Goal: Transaction & Acquisition: Subscribe to service/newsletter

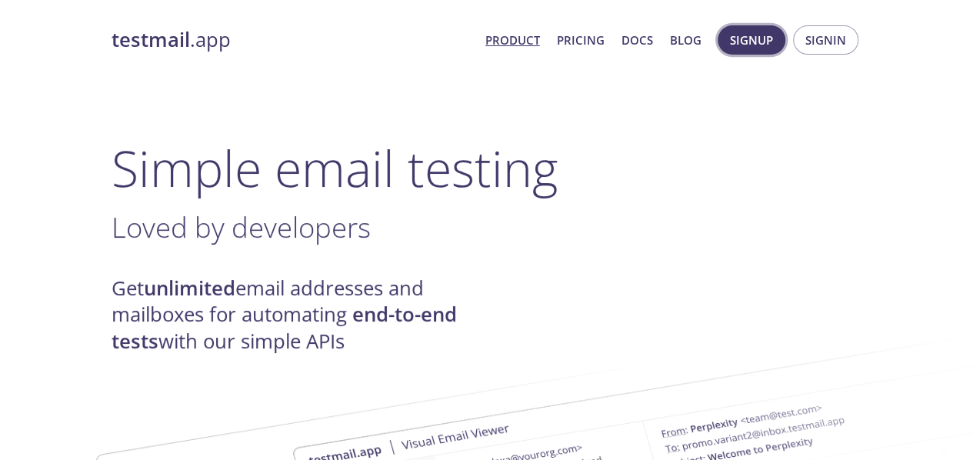
click at [763, 48] on span "Signup" at bounding box center [751, 40] width 43 height 20
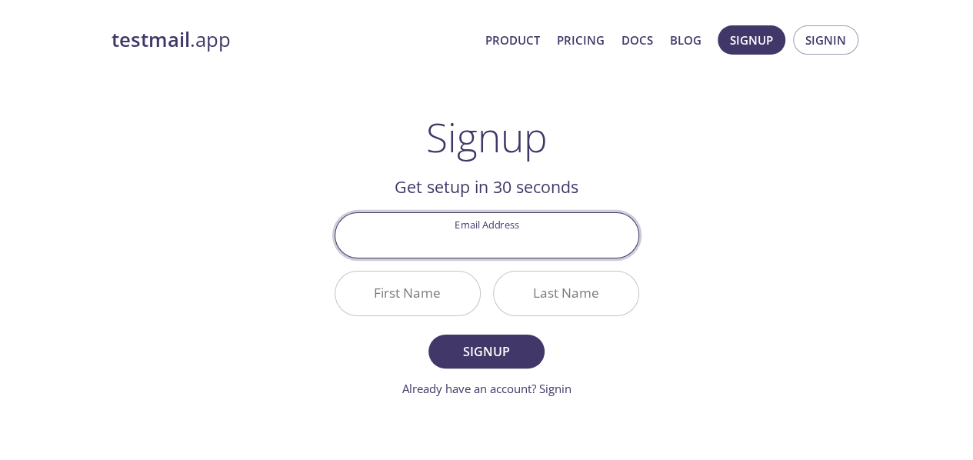
drag, startPoint x: 481, startPoint y: 240, endPoint x: 475, endPoint y: 248, distance: 10.5
click at [475, 248] on input "Email Address" at bounding box center [486, 235] width 303 height 44
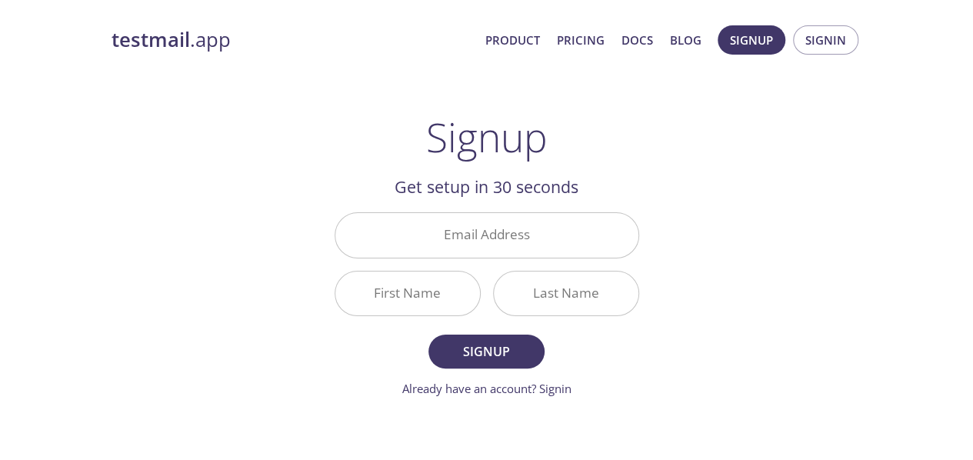
drag, startPoint x: 597, startPoint y: 165, endPoint x: 464, endPoint y: 231, distance: 147.9
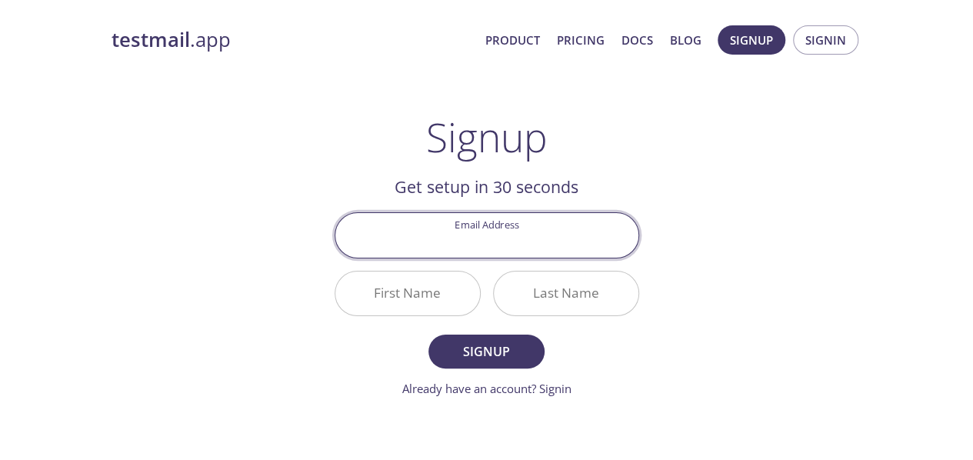
drag, startPoint x: 464, startPoint y: 231, endPoint x: 431, endPoint y: 231, distance: 33.8
click at [431, 231] on input "Email Address" at bounding box center [486, 235] width 303 height 44
type input "[EMAIL_ADDRESS][DOMAIN_NAME]"
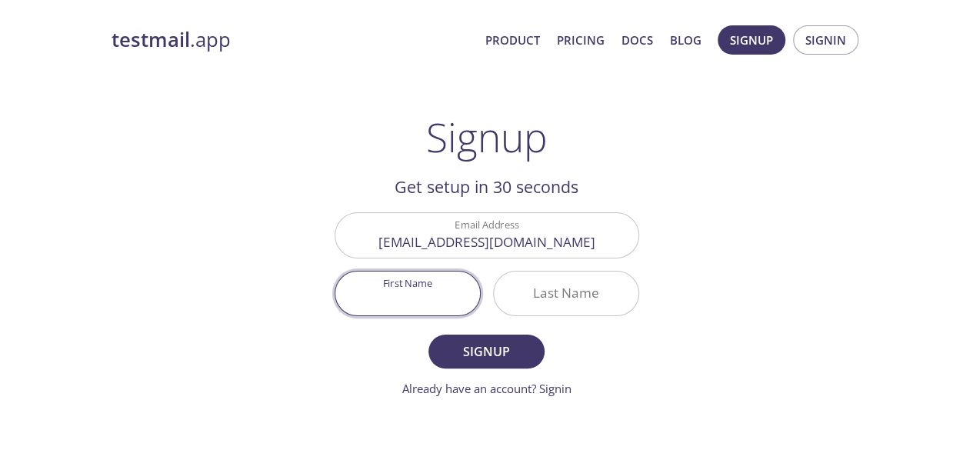
click at [441, 290] on input "First Name" at bounding box center [407, 293] width 145 height 44
type input "[PERSON_NAME]"
click at [530, 300] on input "Last Name" at bounding box center [566, 293] width 145 height 44
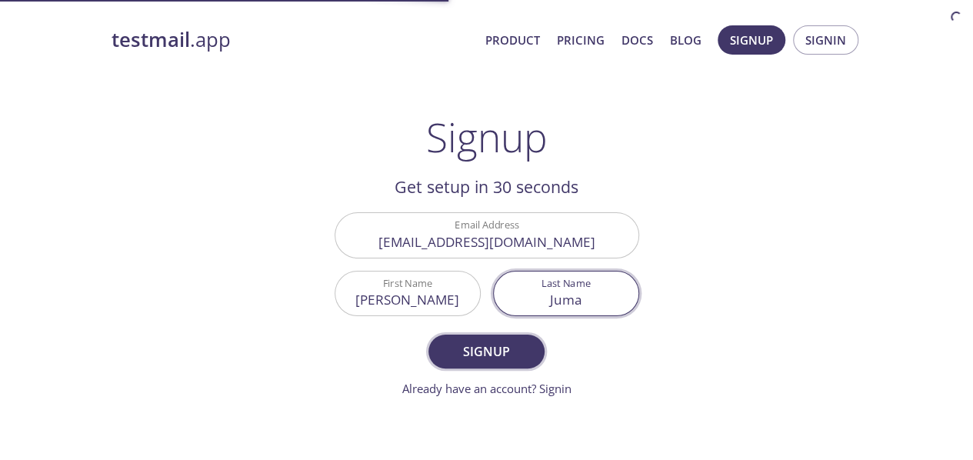
type input "Juma"
click at [515, 357] on span "Signup" at bounding box center [486, 352] width 82 height 22
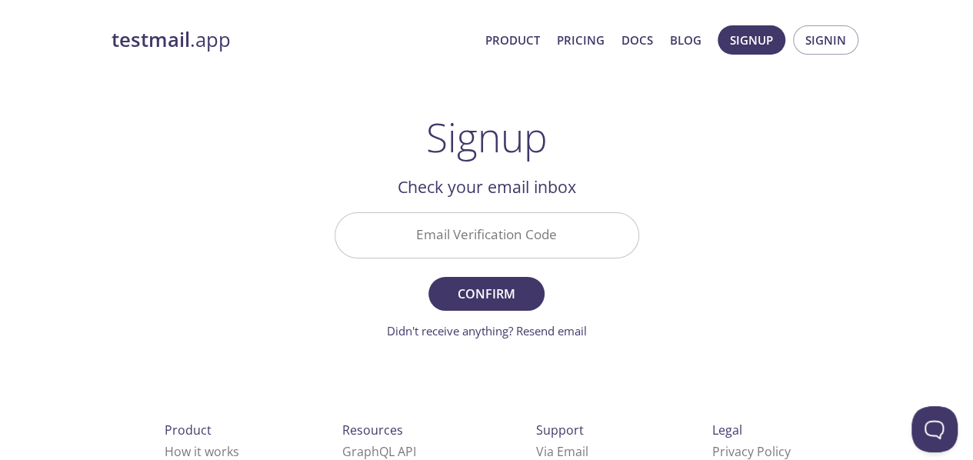
click at [527, 231] on input "Email Verification Code" at bounding box center [486, 235] width 303 height 44
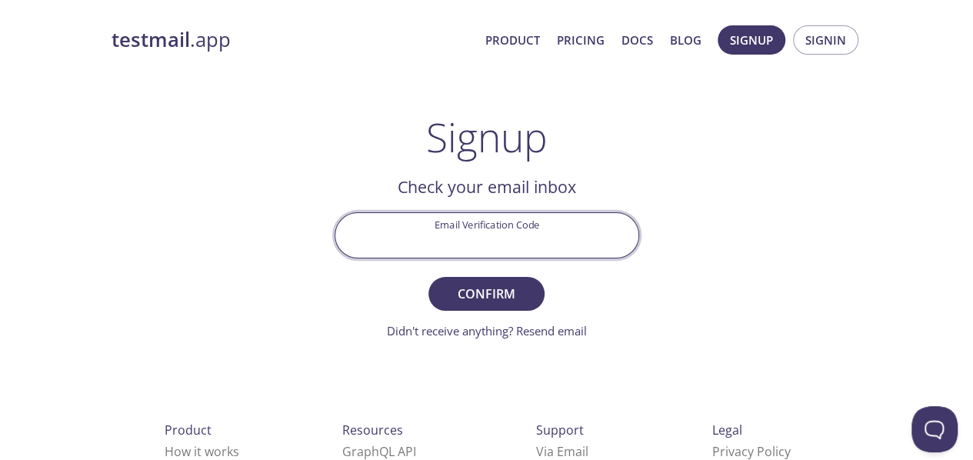
paste input "8X5B5KV"
type input "8X5B5KV"
click at [519, 284] on span "Confirm" at bounding box center [486, 294] width 82 height 22
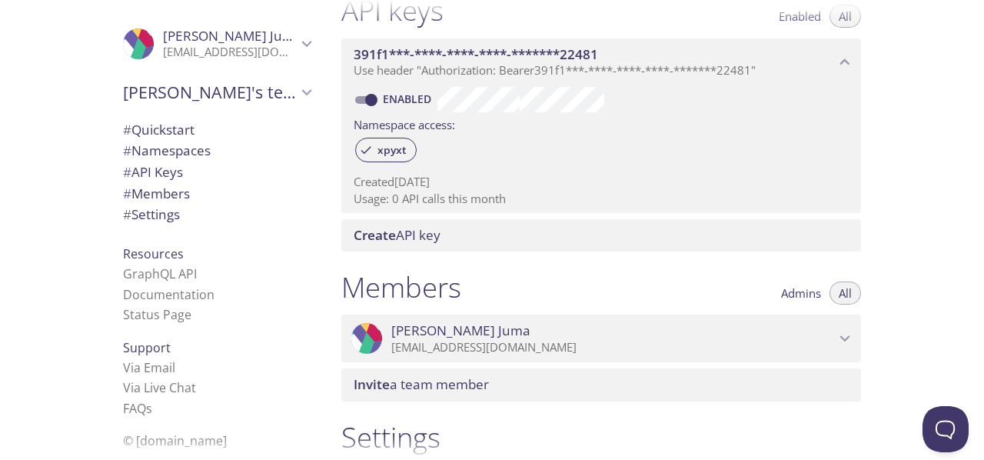
scroll to position [386, 0]
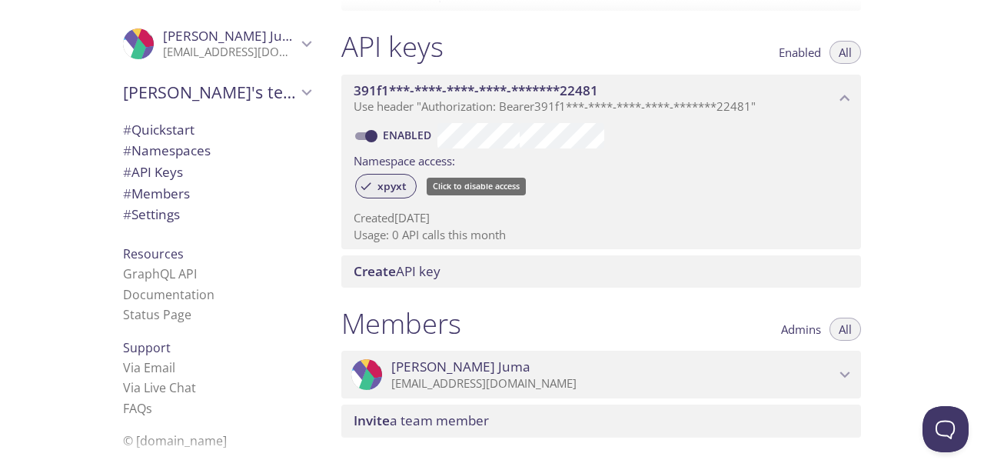
click at [384, 184] on span "xpyxt" at bounding box center [392, 186] width 48 height 14
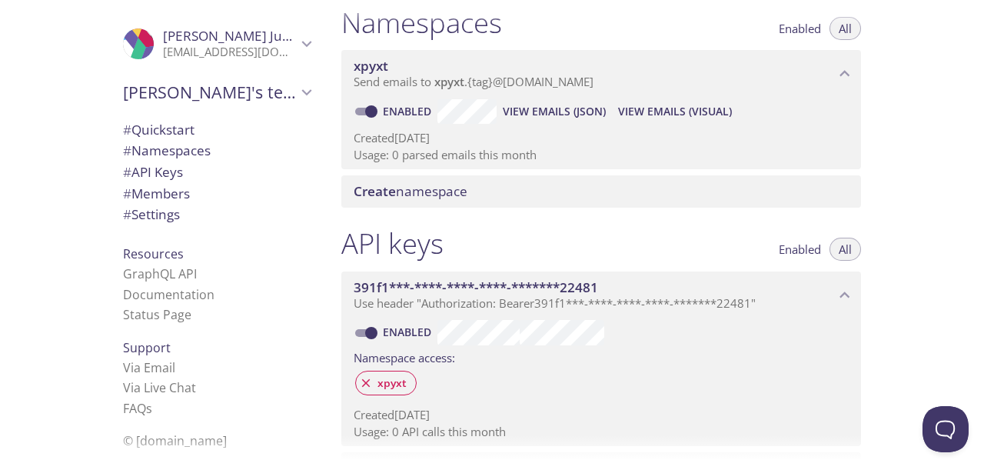
scroll to position [151, 0]
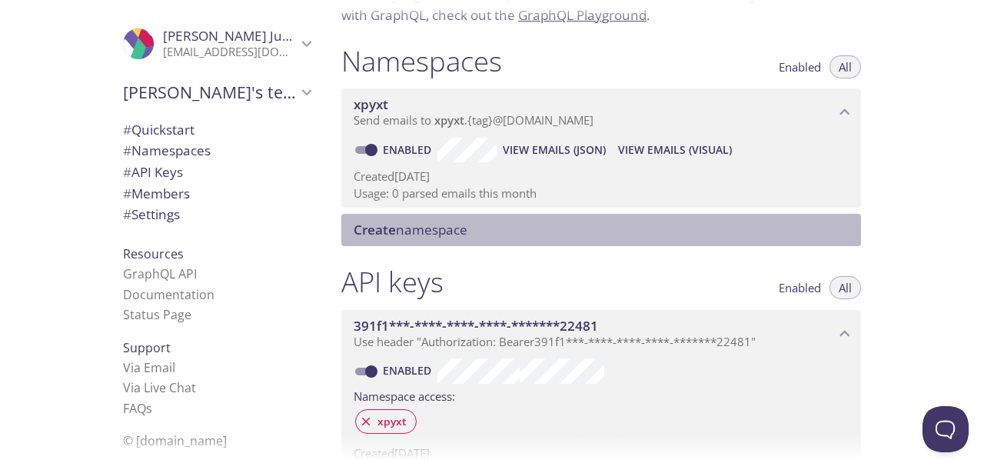
click at [406, 236] on span "Create namespace" at bounding box center [411, 230] width 114 height 18
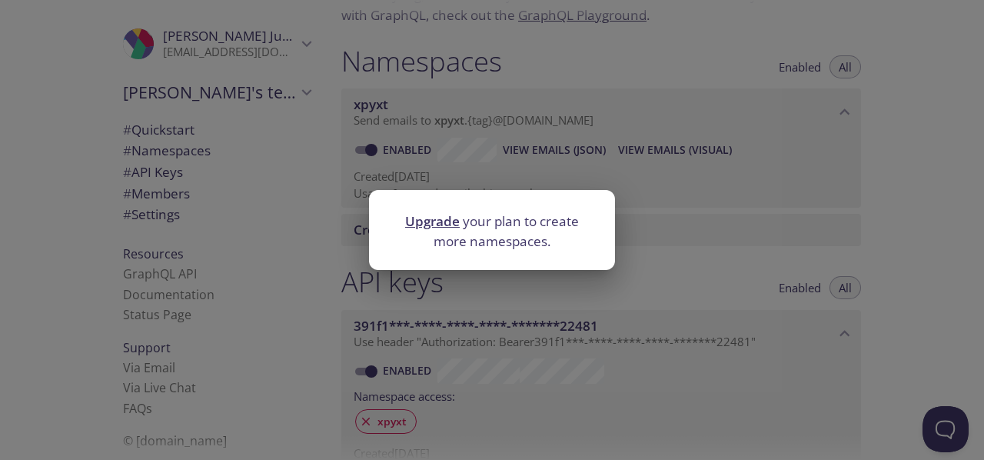
click at [500, 279] on div "Upgrade your plan to create more namespaces." at bounding box center [492, 230] width 984 height 460
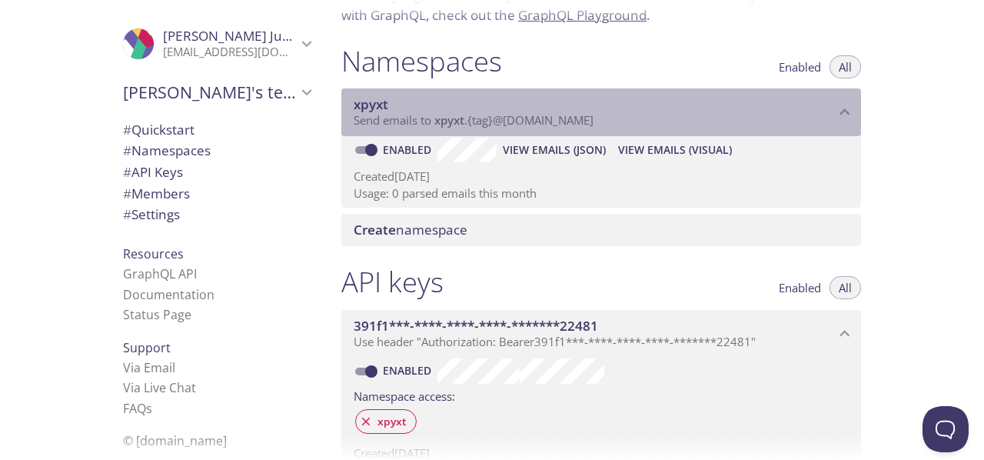
click at [501, 111] on span "xpyxt" at bounding box center [594, 104] width 481 height 17
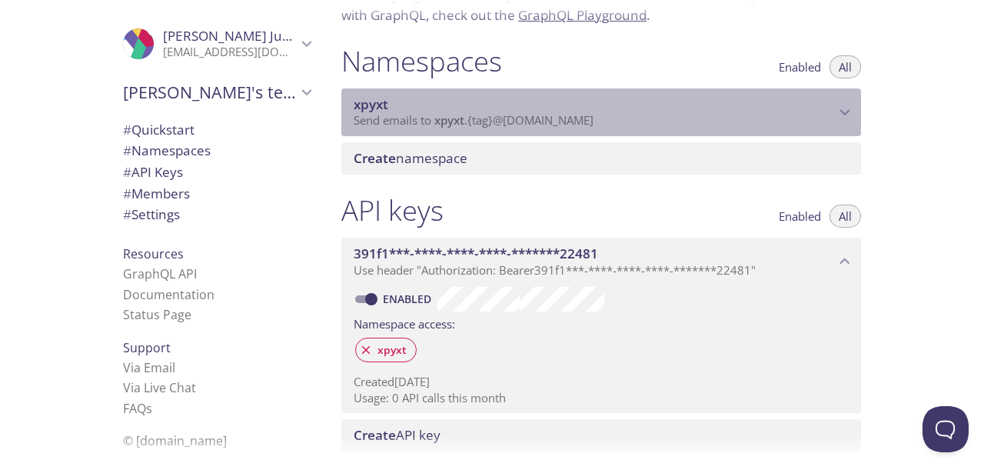
click at [501, 111] on span "xpyxt" at bounding box center [594, 104] width 481 height 17
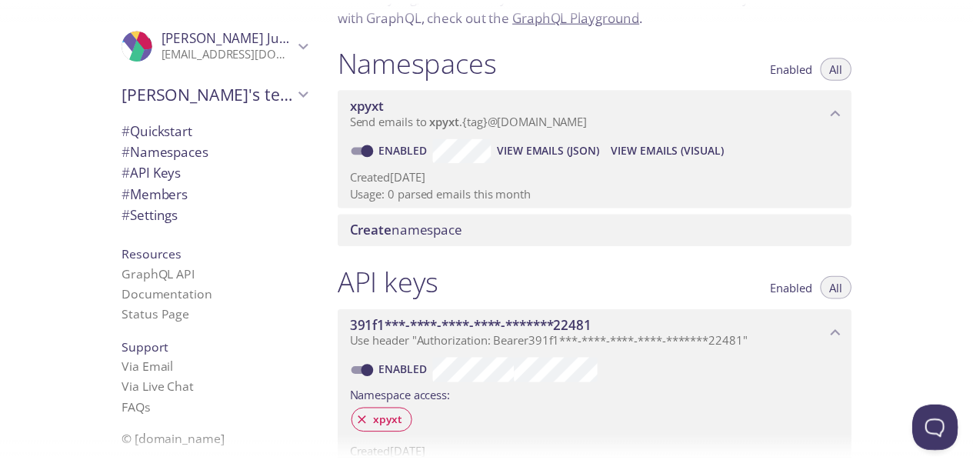
scroll to position [117, 0]
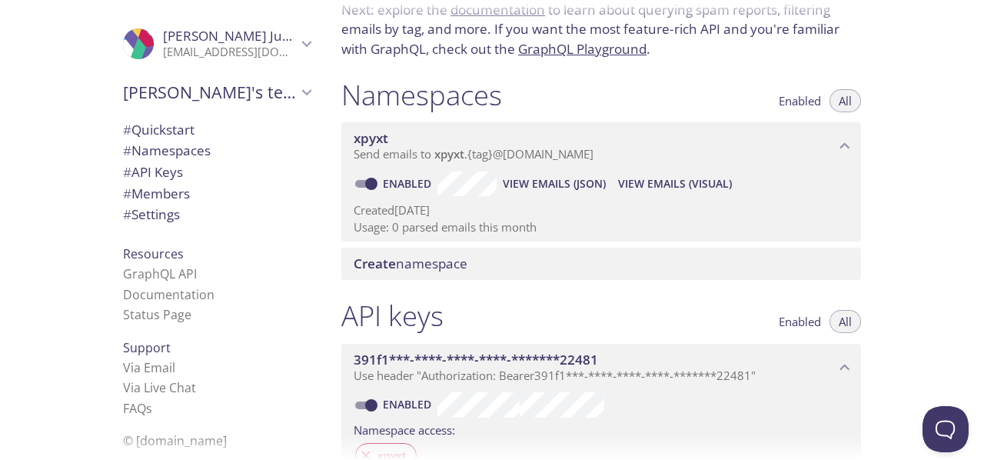
click at [421, 264] on span "Create namespace" at bounding box center [411, 264] width 114 height 18
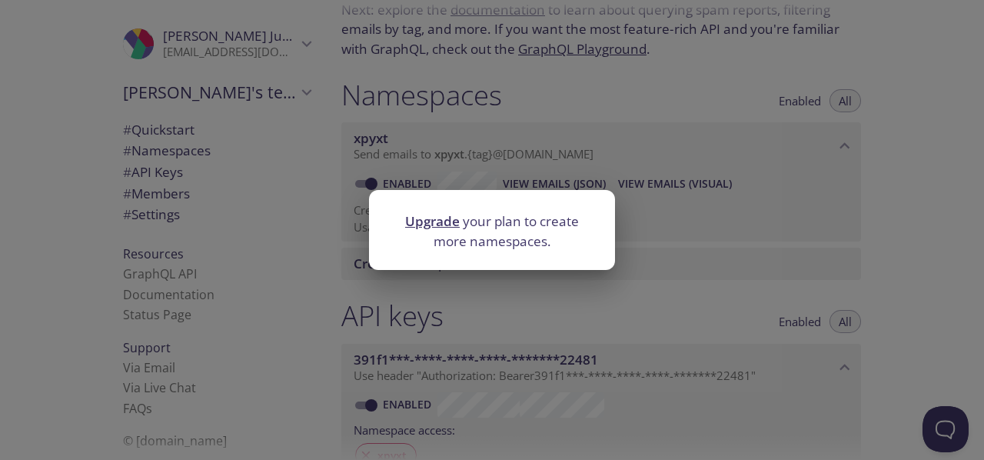
click at [457, 224] on link "Upgrade" at bounding box center [432, 221] width 55 height 18
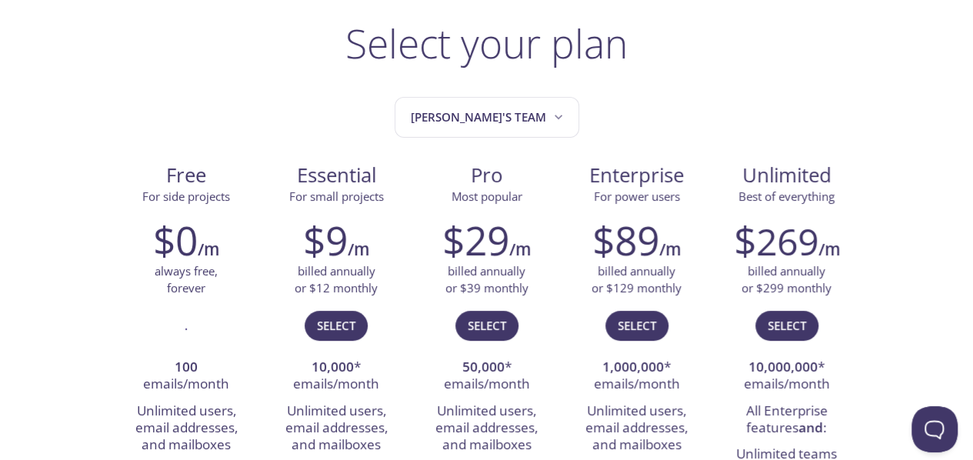
scroll to position [98, 0]
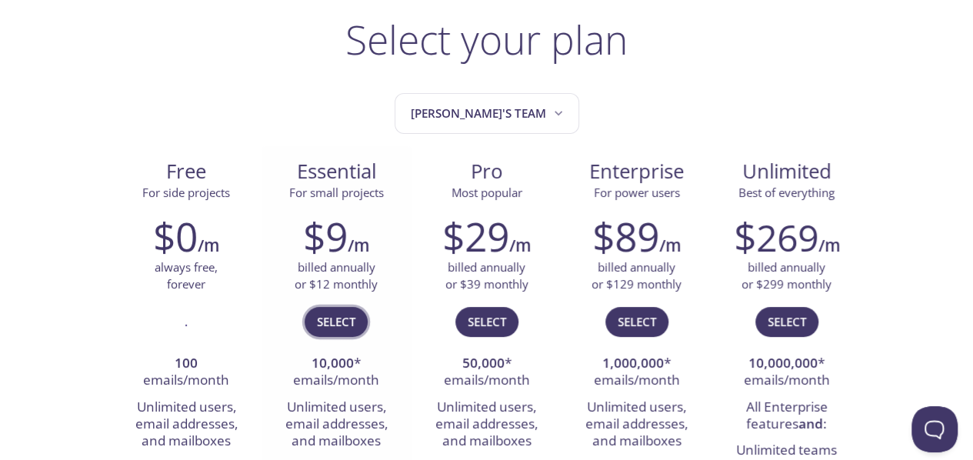
click at [332, 318] on span "Select" at bounding box center [336, 321] width 38 height 20
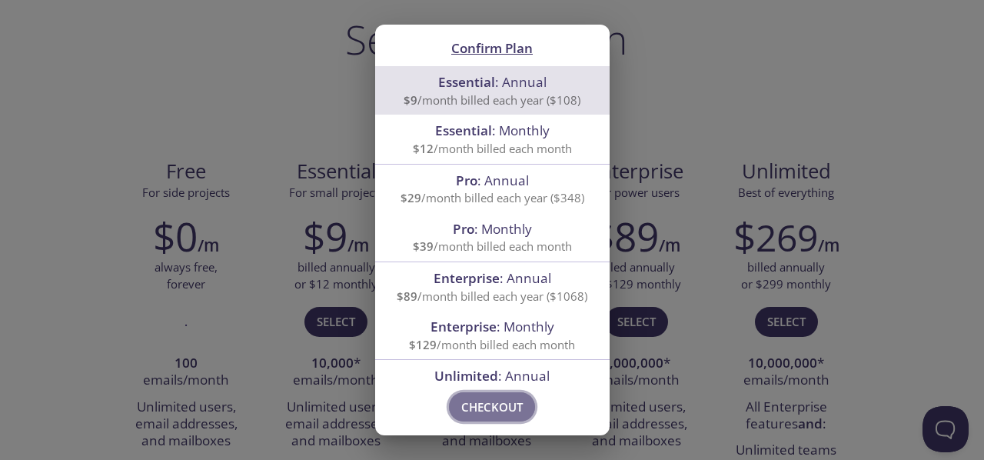
click at [494, 407] on span "Checkout" at bounding box center [492, 407] width 62 height 20
click at [209, 43] on div "Confirm Plan Essential : Annual $9 /month billed each year ($108) Essential : M…" at bounding box center [492, 230] width 984 height 460
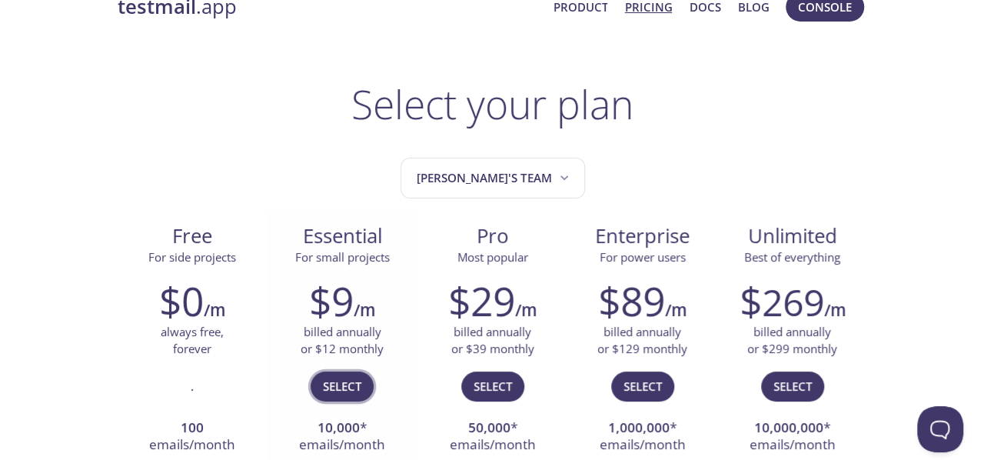
scroll to position [0, 0]
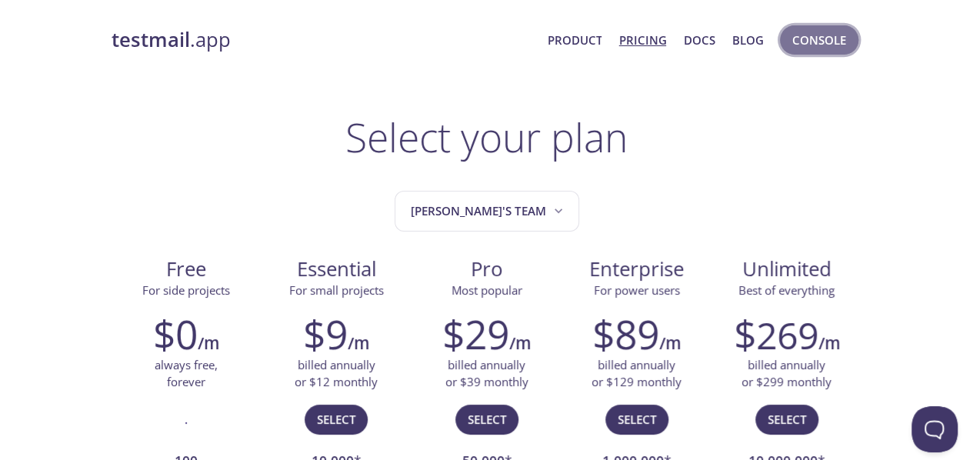
click at [803, 38] on span "Console" at bounding box center [819, 40] width 54 height 20
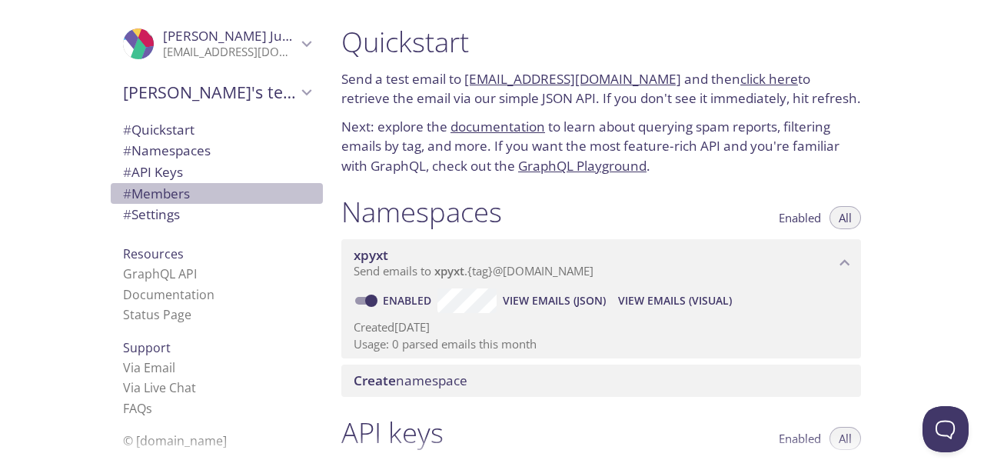
click at [167, 198] on span "# Members" at bounding box center [156, 194] width 67 height 18
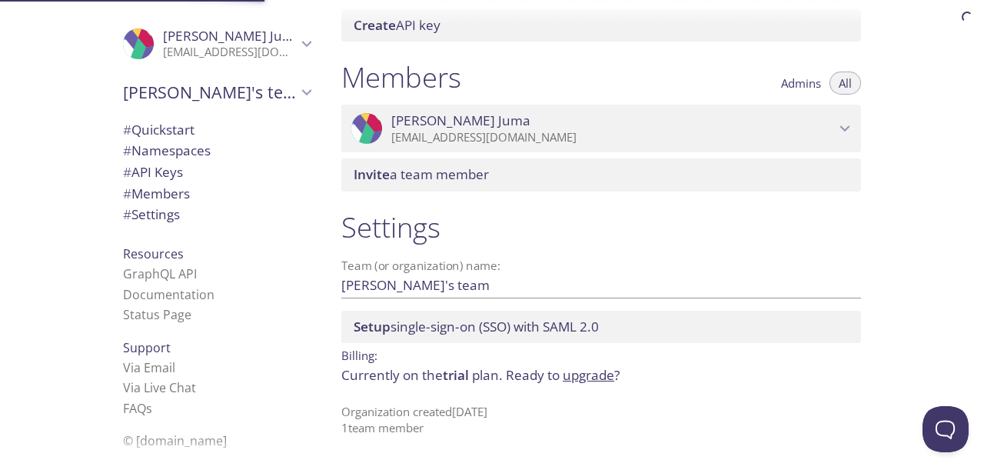
scroll to position [634, 0]
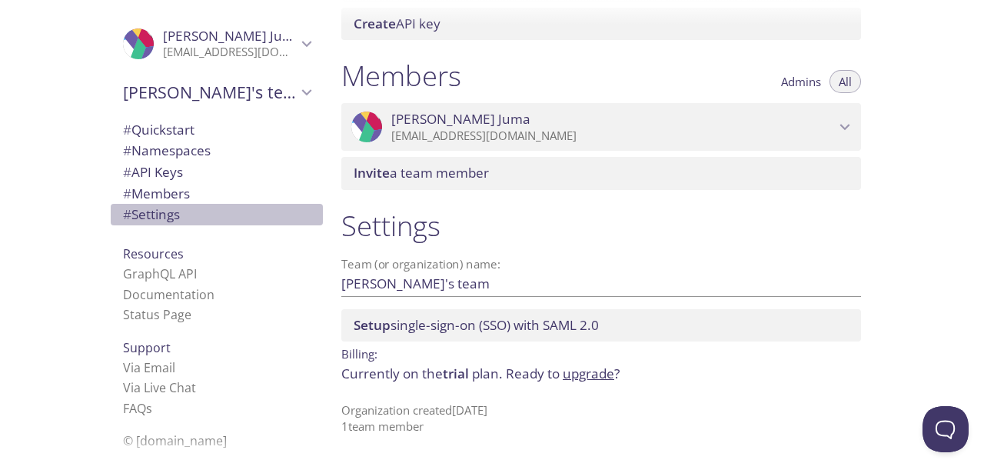
click at [165, 210] on span "# Settings" at bounding box center [151, 214] width 57 height 18
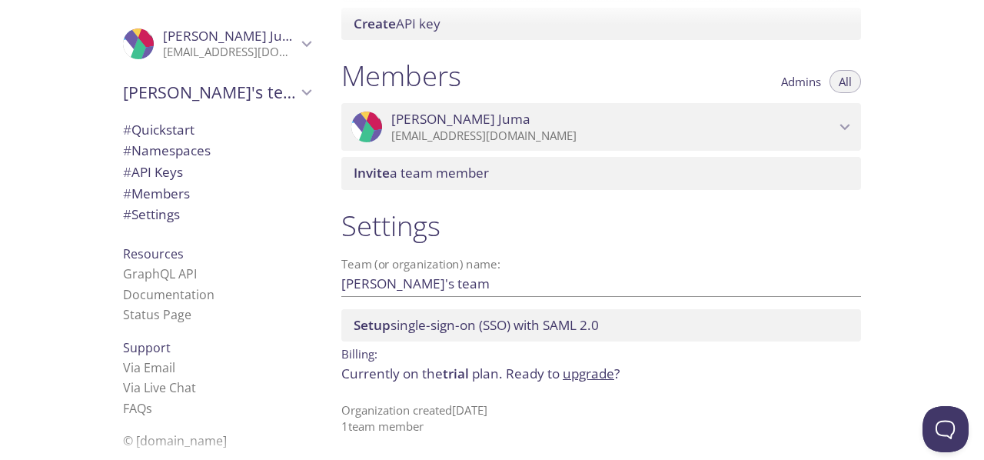
click at [183, 197] on span "# Members" at bounding box center [217, 194] width 188 height 20
click at [155, 162] on span "# API Keys" at bounding box center [217, 172] width 188 height 20
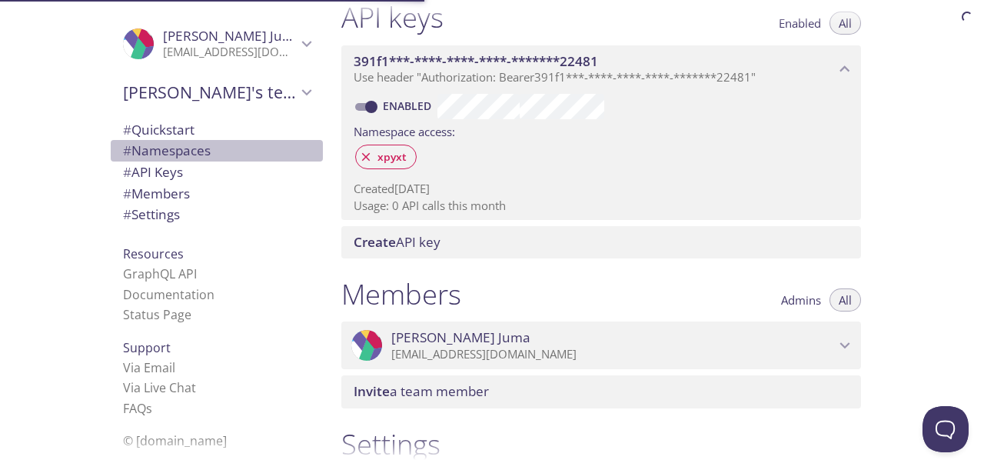
click at [158, 145] on span "# Namespaces" at bounding box center [167, 150] width 88 height 18
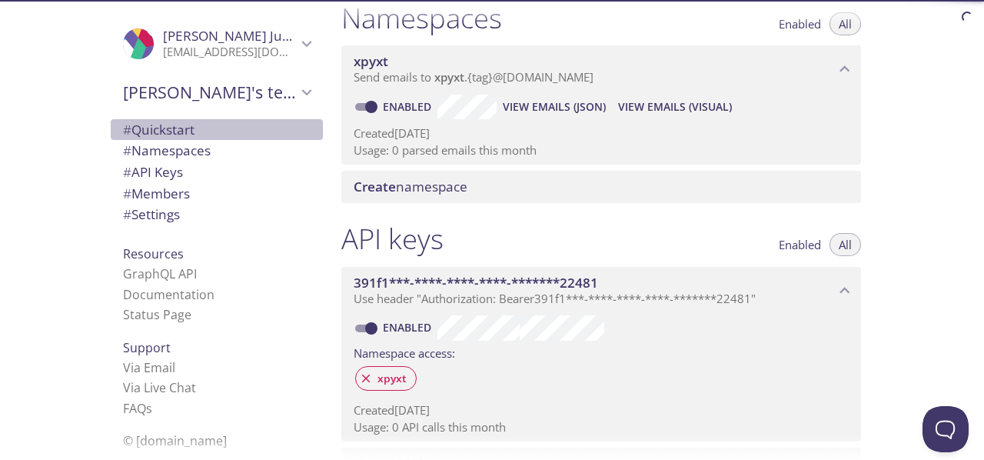
click at [162, 138] on span "# Quickstart" at bounding box center [217, 130] width 188 height 20
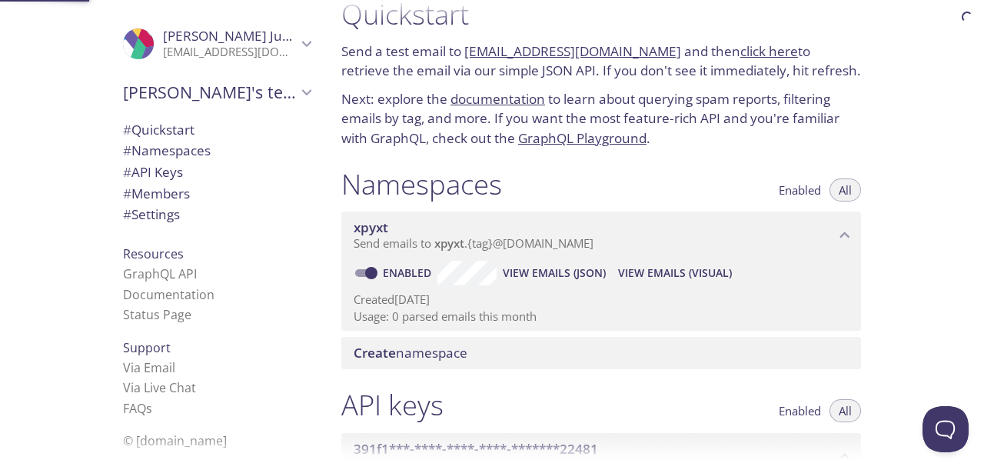
scroll to position [25, 0]
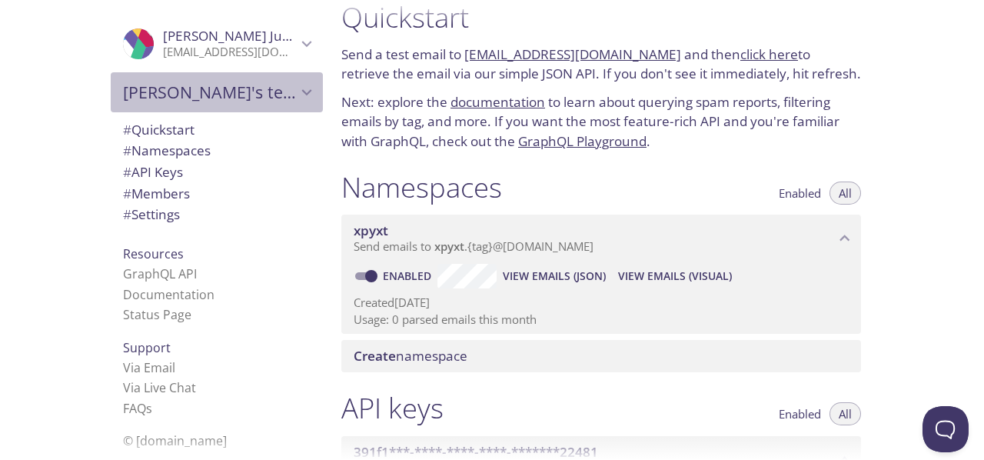
click at [234, 95] on span "[PERSON_NAME]'s team" at bounding box center [210, 93] width 174 height 22
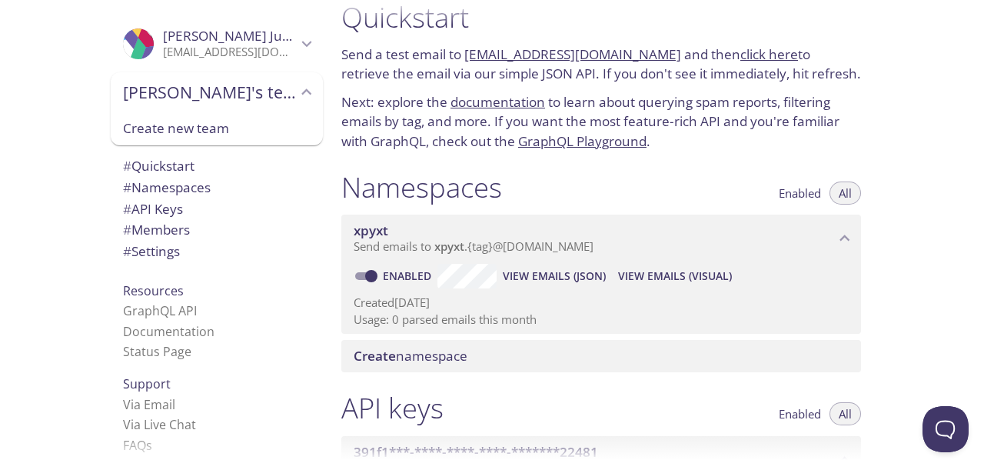
click at [234, 95] on span "[PERSON_NAME]'s team" at bounding box center [210, 93] width 174 height 22
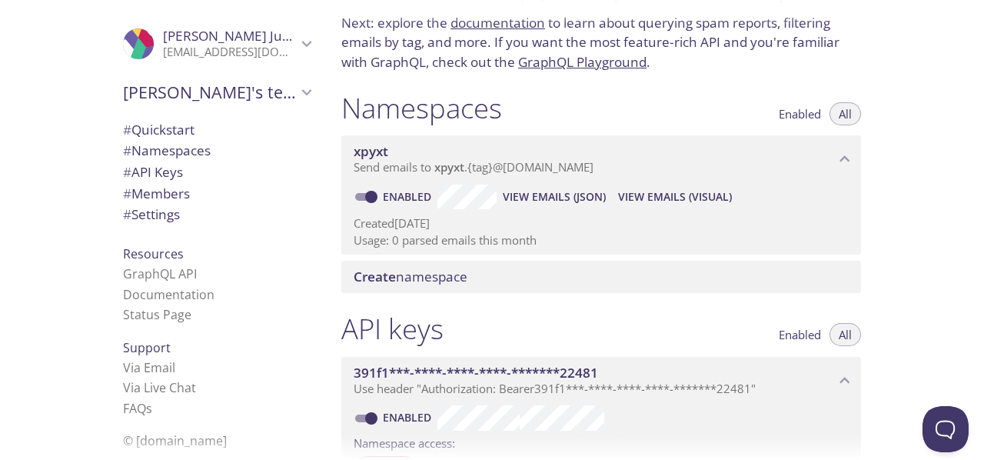
scroll to position [110, 0]
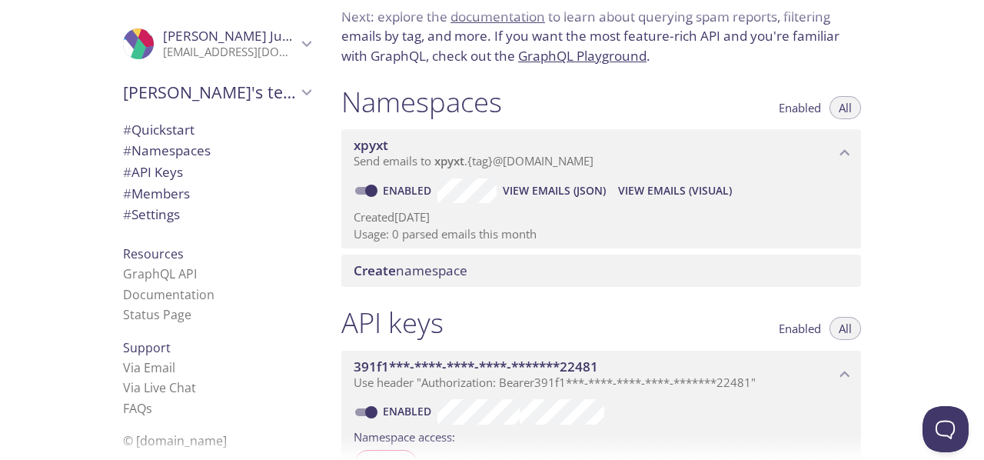
click at [639, 181] on span "View Emails (Visual)" at bounding box center [675, 190] width 114 height 18
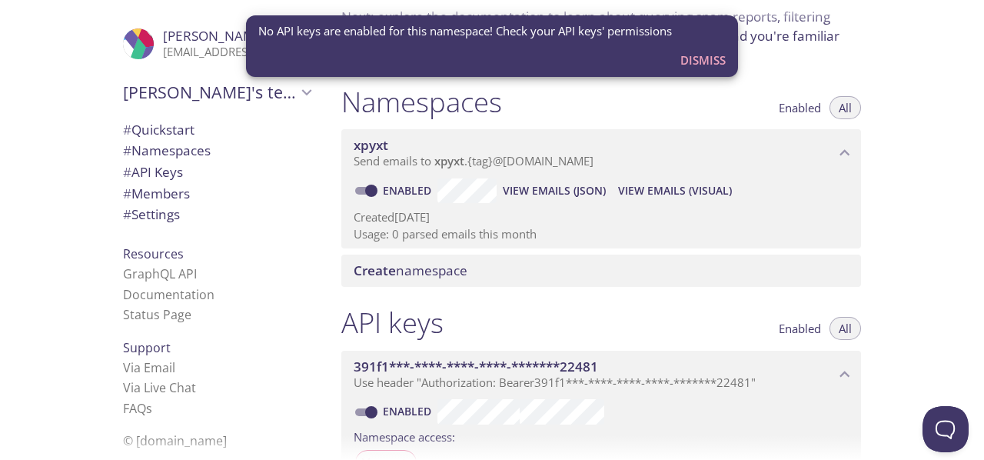
click at [577, 187] on span "View Emails (JSON)" at bounding box center [554, 190] width 103 height 18
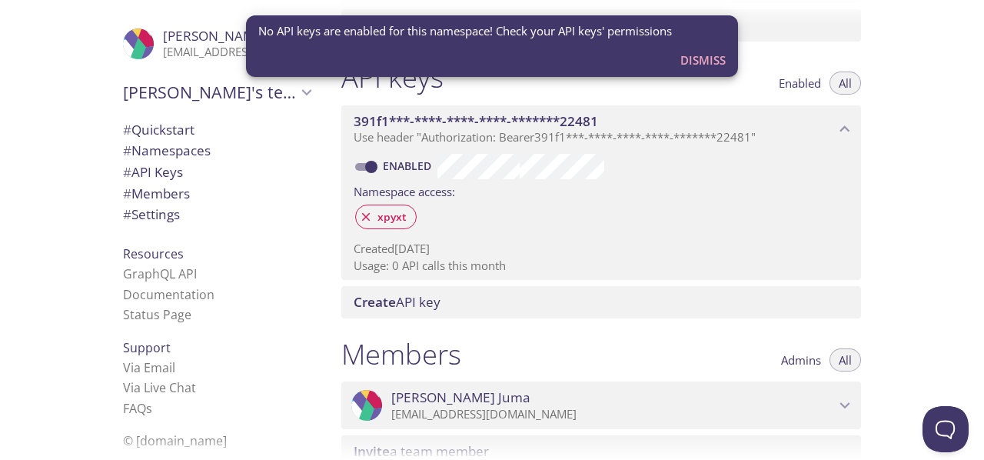
scroll to position [359, 0]
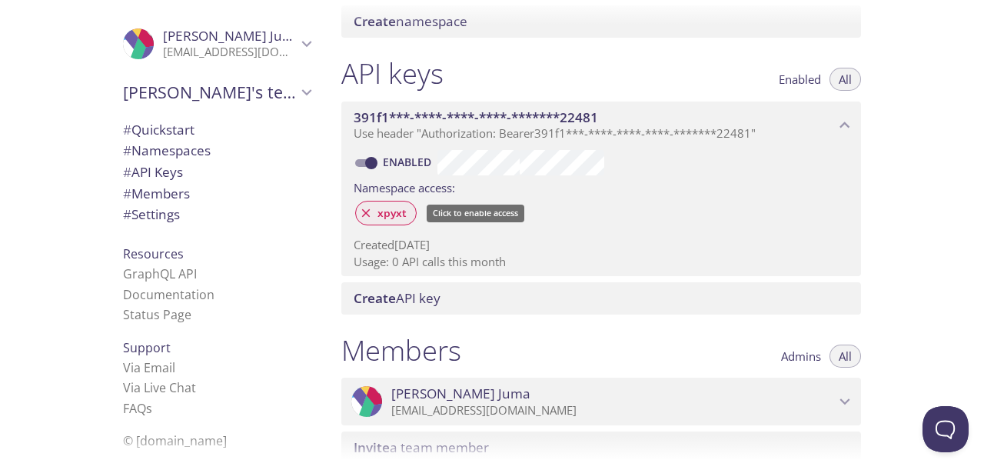
click at [380, 210] on span "xpyxt" at bounding box center [392, 213] width 48 height 14
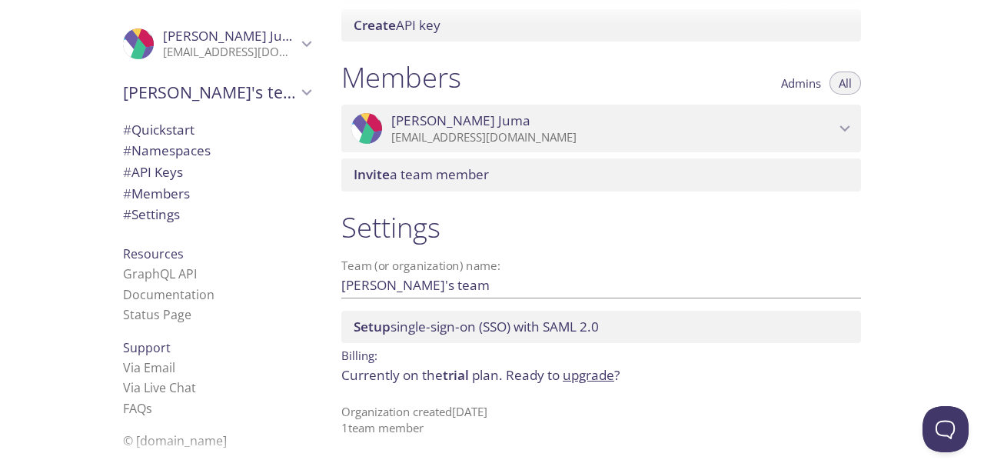
scroll to position [634, 0]
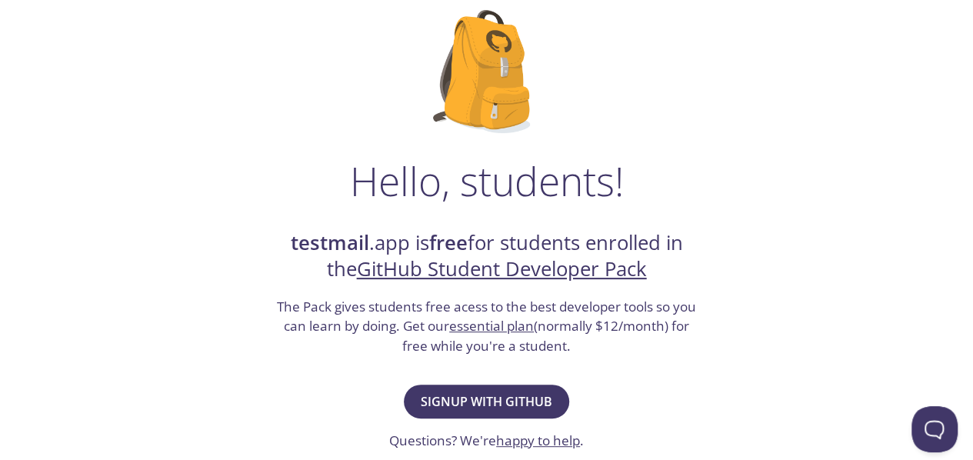
scroll to position [105, 0]
click at [544, 401] on span "Signup with GitHub" at bounding box center [486, 401] width 131 height 22
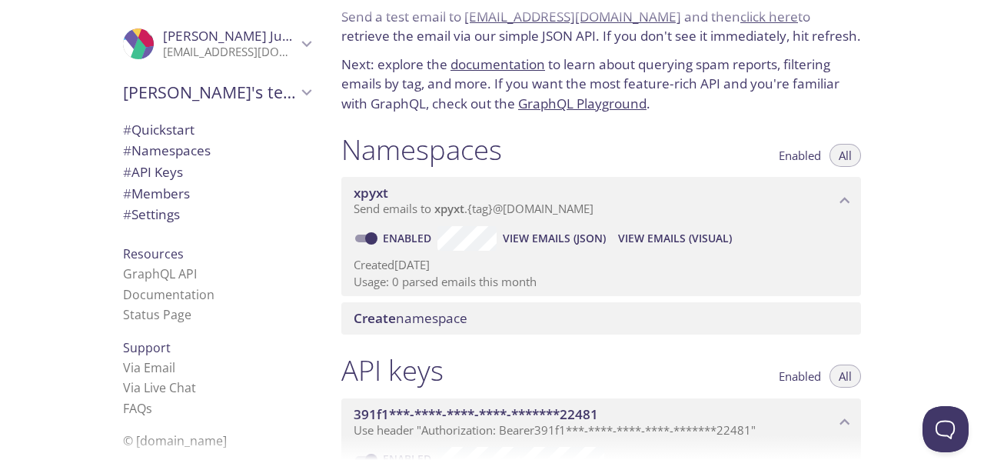
scroll to position [65, 0]
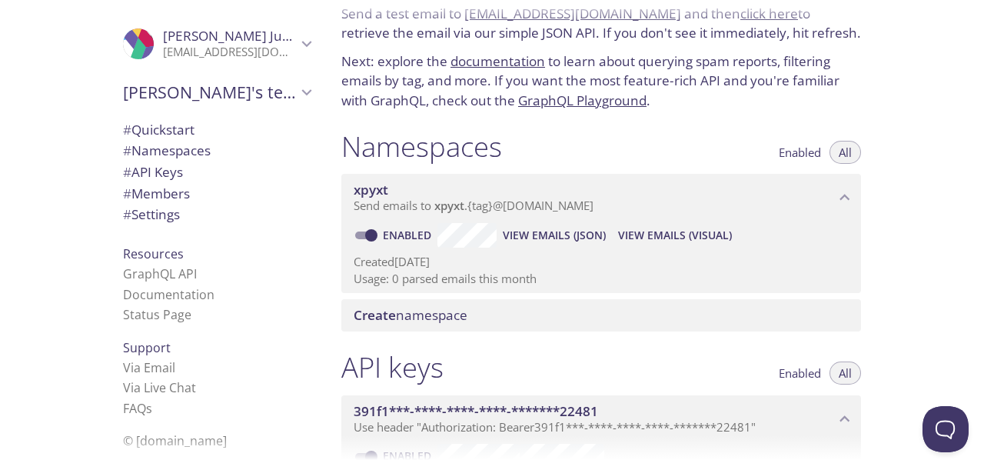
click at [375, 317] on span "Create" at bounding box center [375, 315] width 42 height 18
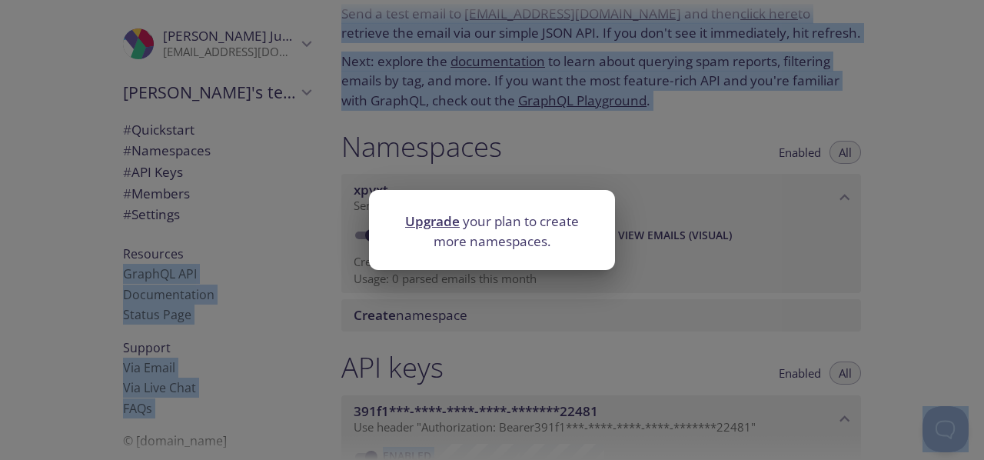
click at [375, 317] on div "Upgrade your plan to create more namespaces." at bounding box center [492, 230] width 984 height 460
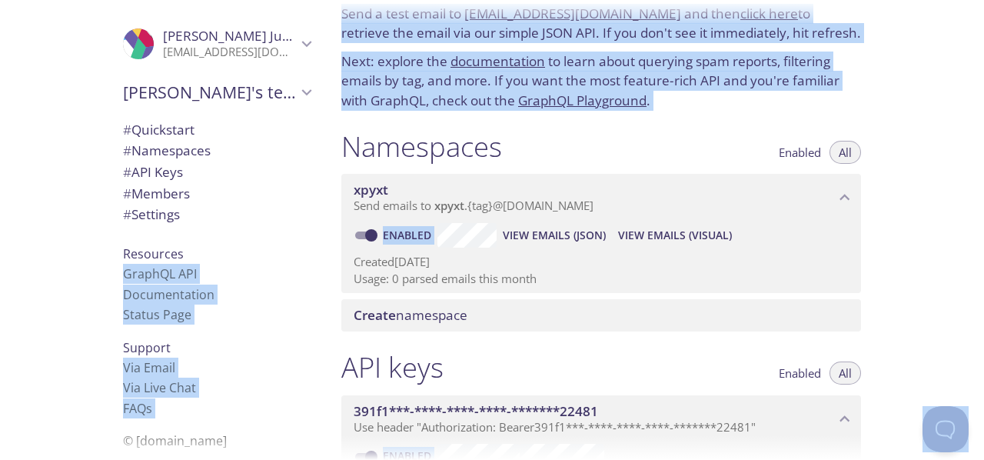
click at [375, 317] on span "Create" at bounding box center [375, 315] width 42 height 18
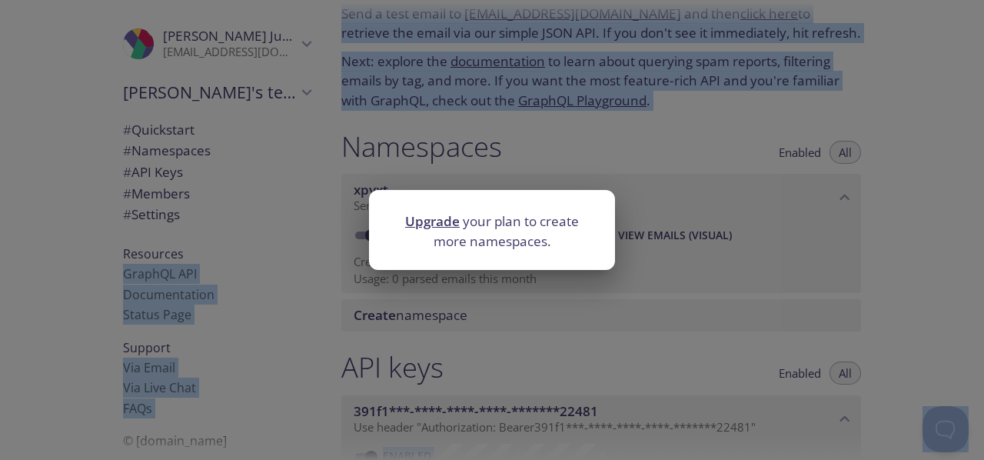
click at [426, 221] on link "Upgrade" at bounding box center [432, 221] width 55 height 18
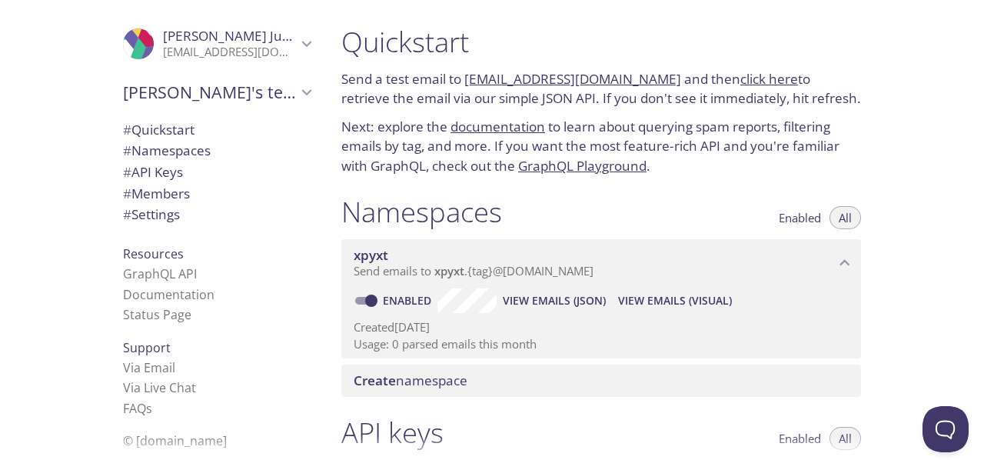
drag, startPoint x: 340, startPoint y: 32, endPoint x: 535, endPoint y: 246, distance: 289.5
drag, startPoint x: 535, startPoint y: 246, endPoint x: 515, endPoint y: 218, distance: 34.8
click at [515, 218] on div "Namespaces Enabled All" at bounding box center [601, 214] width 520 height 38
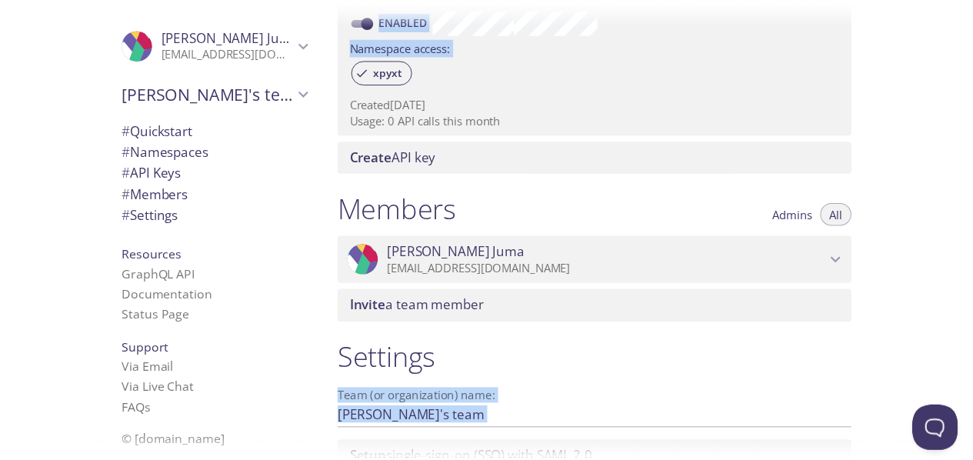
scroll to position [634, 0]
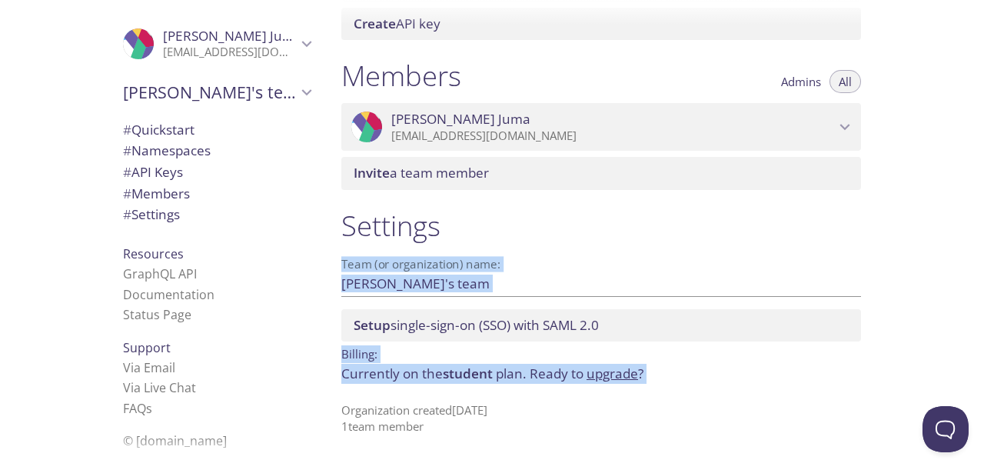
drag, startPoint x: 341, startPoint y: 79, endPoint x: 659, endPoint y: 460, distance: 495.7
click at [659, 459] on html ".cls-1 { fill: #6d5ca8; } .cls-2 { fill: #3fc191; } .cls-3 { fill: #3b4752; } .…" at bounding box center [492, 230] width 984 height 460
copy div "Send a test email to [EMAIL_ADDRESS][DOMAIN_NAME] and then click here to retrie…"
click at [535, 224] on h1 "Settings" at bounding box center [601, 225] width 520 height 35
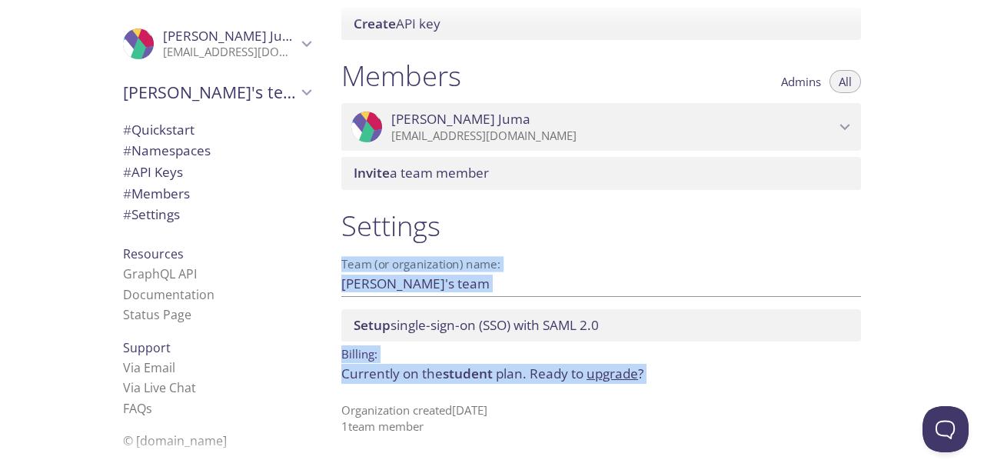
click at [547, 251] on div "Settings Team (or organization) name: [PERSON_NAME]'s team Save Setup single-si…" at bounding box center [601, 321] width 544 height 245
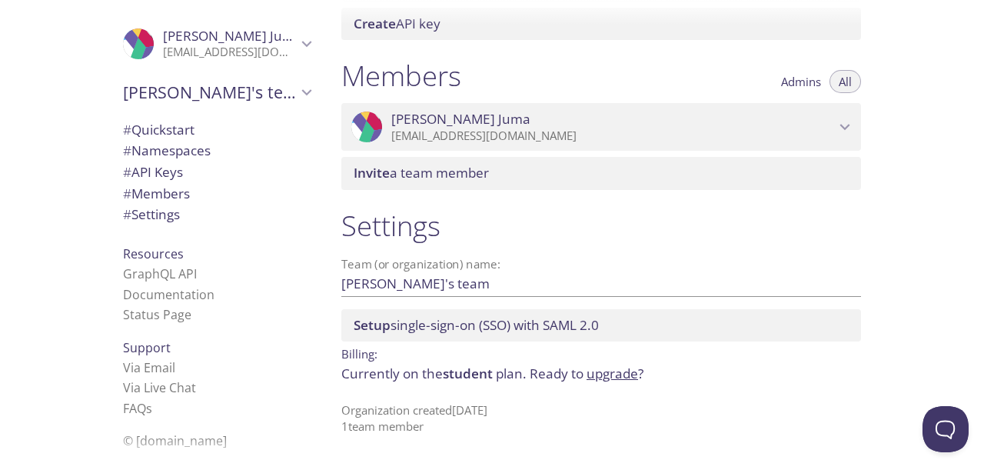
click at [489, 378] on span "student" at bounding box center [468, 373] width 50 height 18
click at [604, 380] on link "upgrade" at bounding box center [613, 373] width 52 height 18
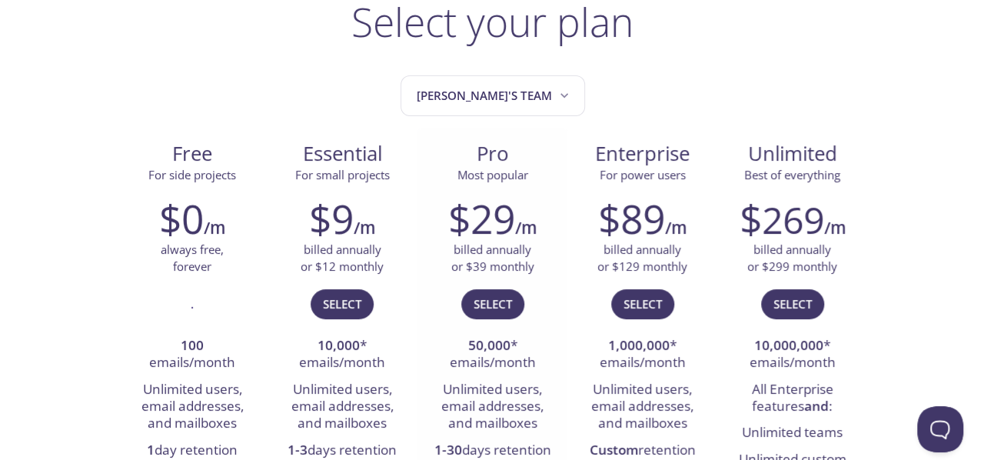
scroll to position [110, 0]
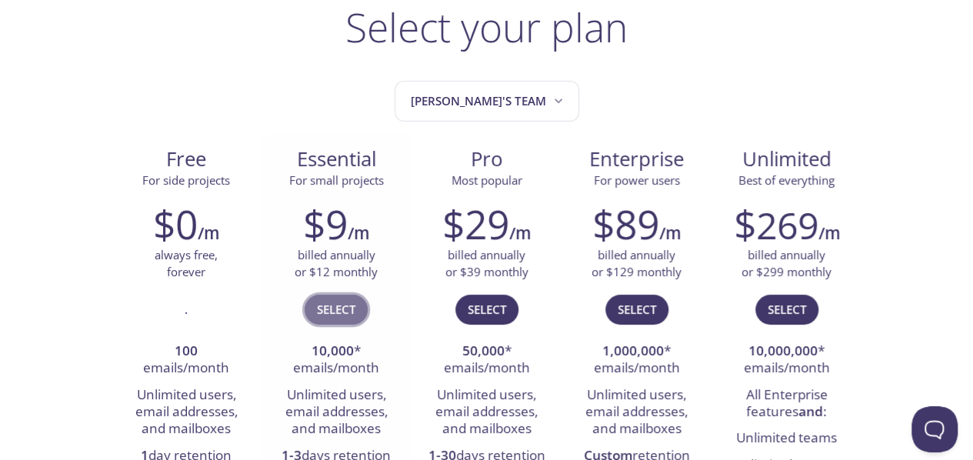
click at [350, 308] on span "Select" at bounding box center [336, 309] width 38 height 20
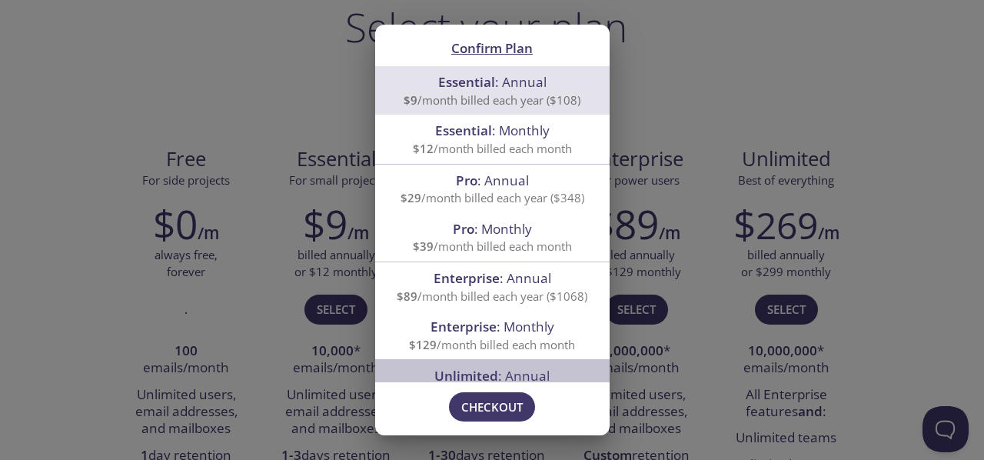
click at [472, 379] on span "Unlimited" at bounding box center [466, 376] width 64 height 18
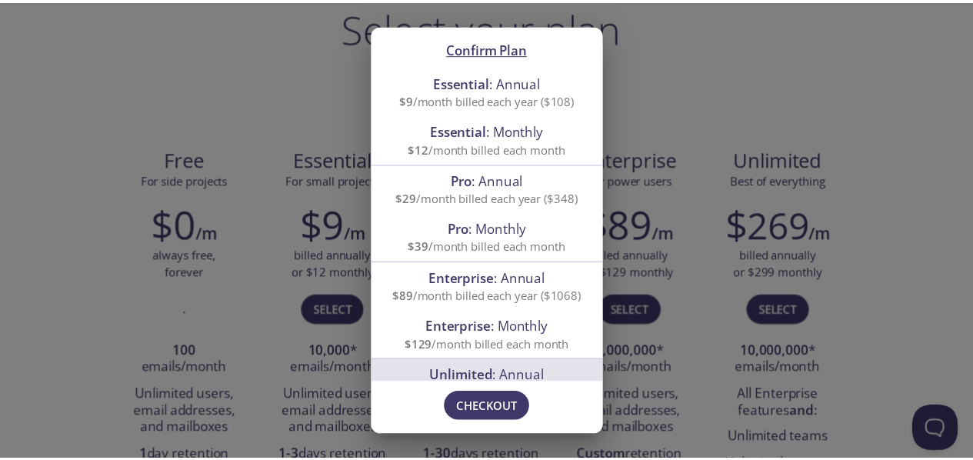
scroll to position [75, 0]
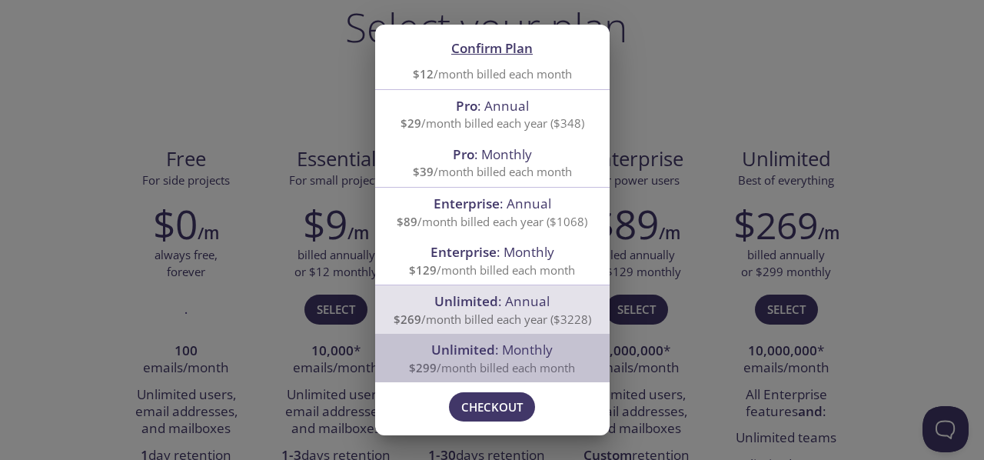
click at [490, 368] on span "$299 /month billed each month" at bounding box center [492, 367] width 166 height 15
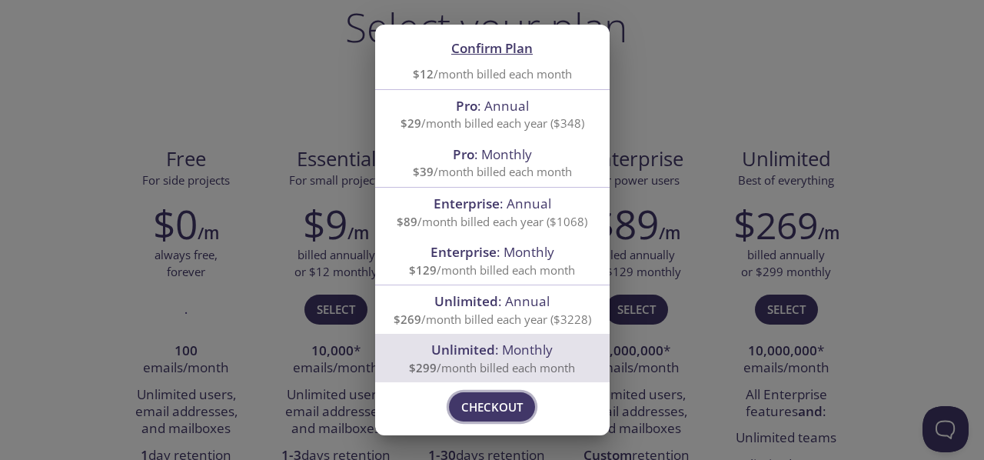
click at [504, 408] on span "Checkout" at bounding box center [492, 407] width 62 height 20
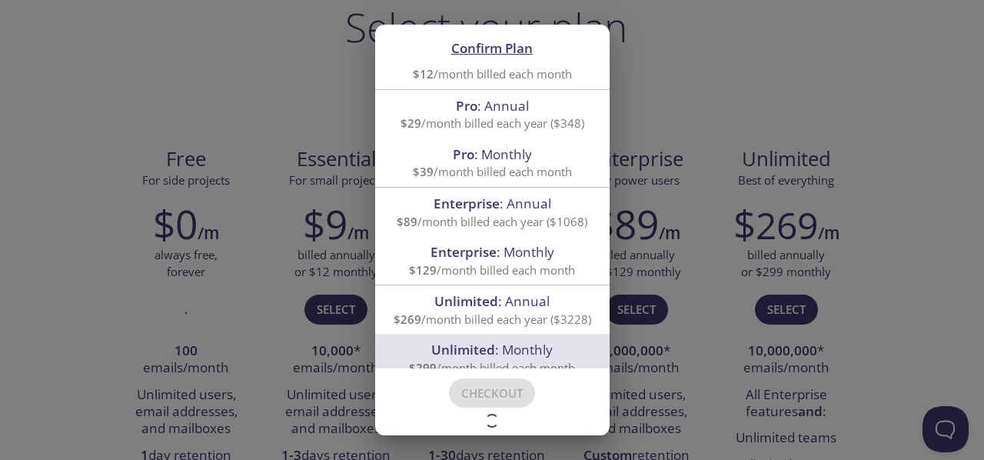
click at [687, 75] on div "Confirm Plan Essential : Annual $9 /month billed each year ($108) Essential : M…" at bounding box center [492, 230] width 984 height 460
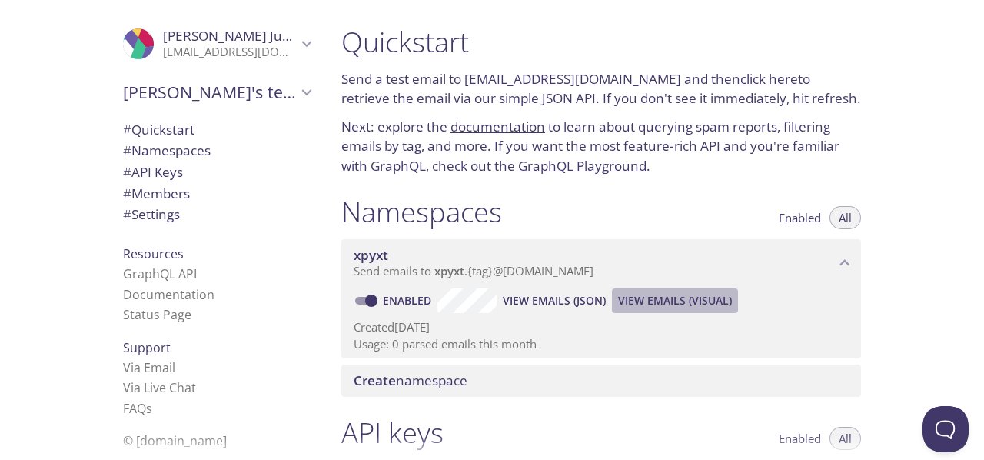
click at [706, 298] on span "View Emails (Visual)" at bounding box center [675, 300] width 114 height 18
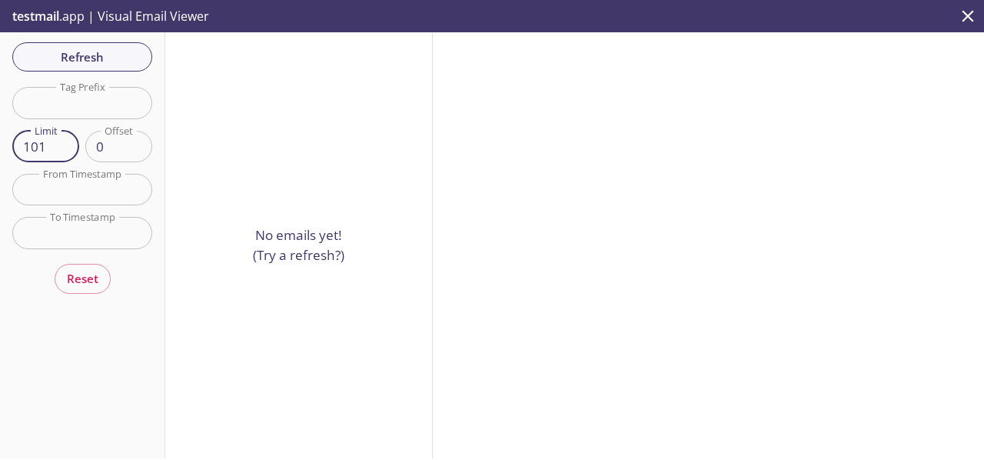
click at [62, 144] on input "101" at bounding box center [45, 147] width 67 height 32
click at [57, 139] on input "102" at bounding box center [45, 147] width 67 height 32
click at [66, 151] on input "101" at bounding box center [45, 147] width 67 height 32
type input "100"
click at [64, 151] on input "100" at bounding box center [45, 147] width 67 height 32
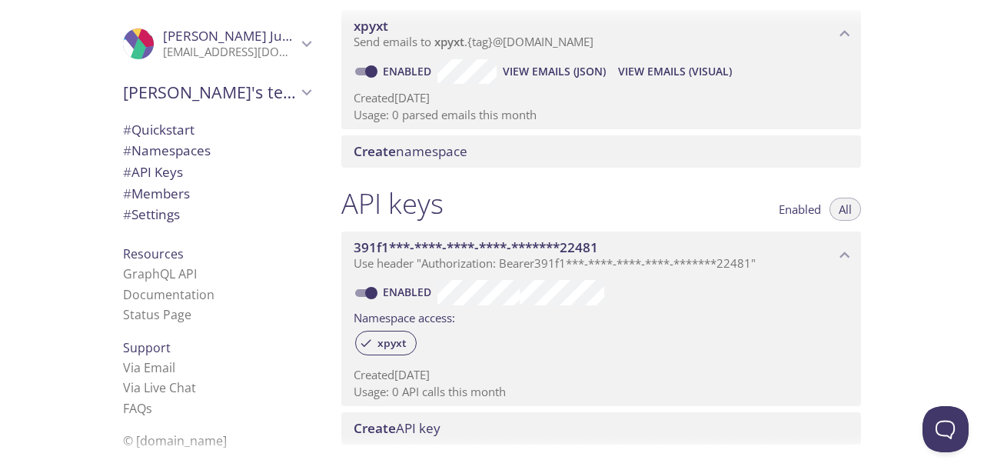
scroll to position [239, 0]
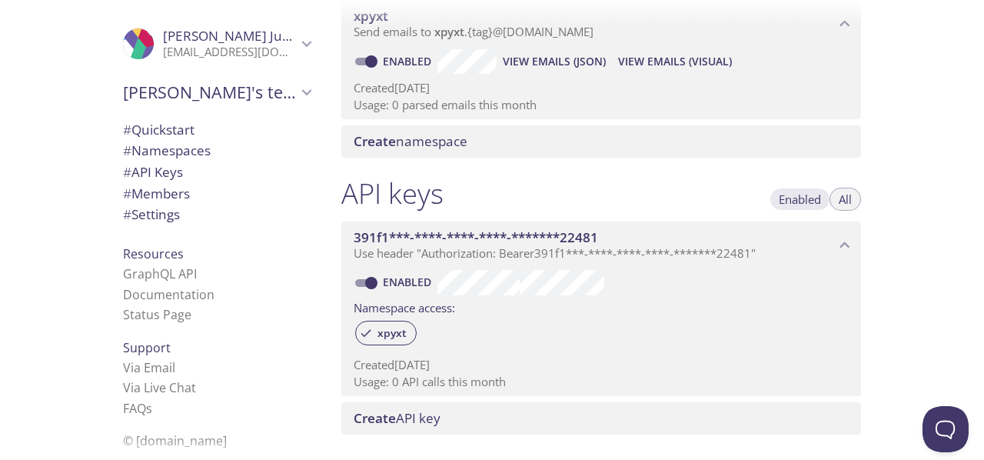
drag, startPoint x: 774, startPoint y: 186, endPoint x: 790, endPoint y: 203, distance: 23.9
click at [790, 199] on span "Enabled" at bounding box center [800, 199] width 42 height 0
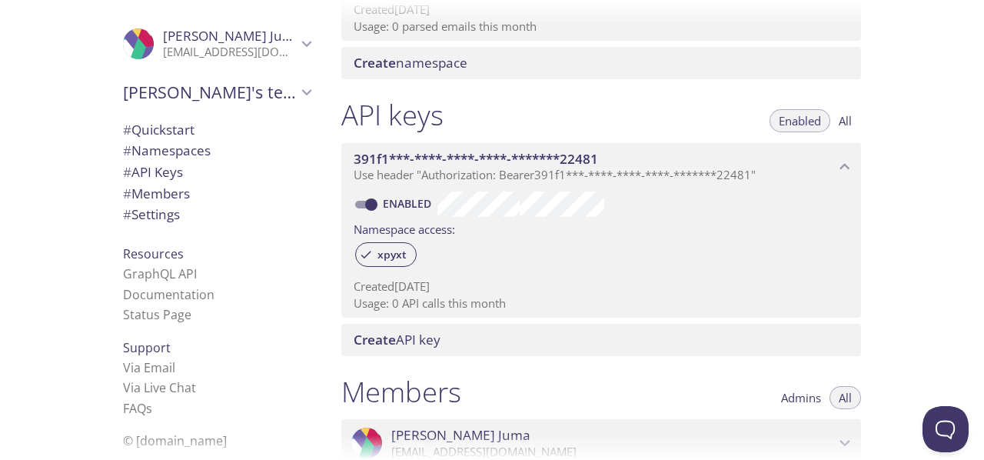
scroll to position [318, 0]
click at [383, 331] on span "Create" at bounding box center [375, 339] width 42 height 18
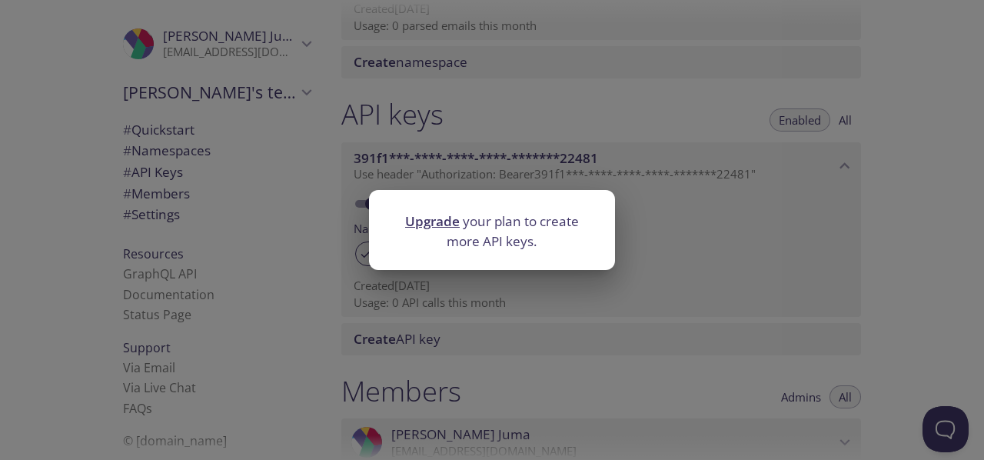
click at [505, 331] on div "Upgrade your plan to create more API keys." at bounding box center [492, 230] width 984 height 460
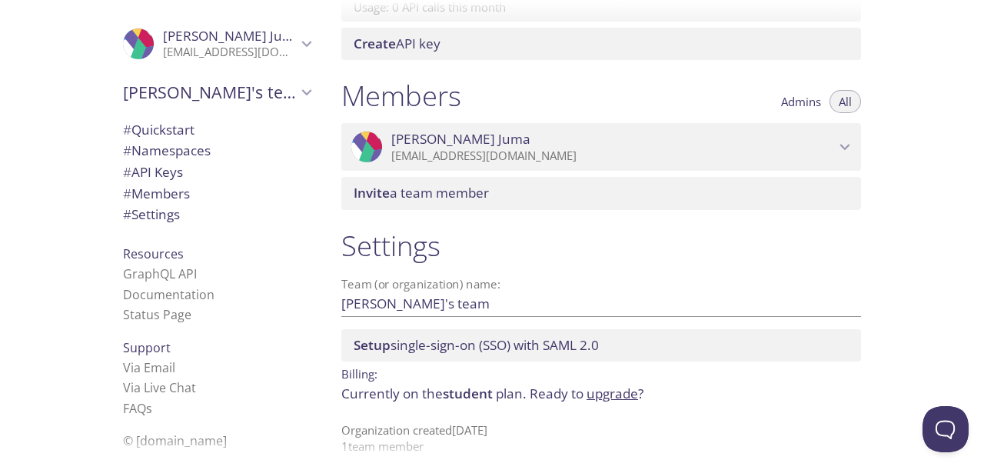
scroll to position [634, 0]
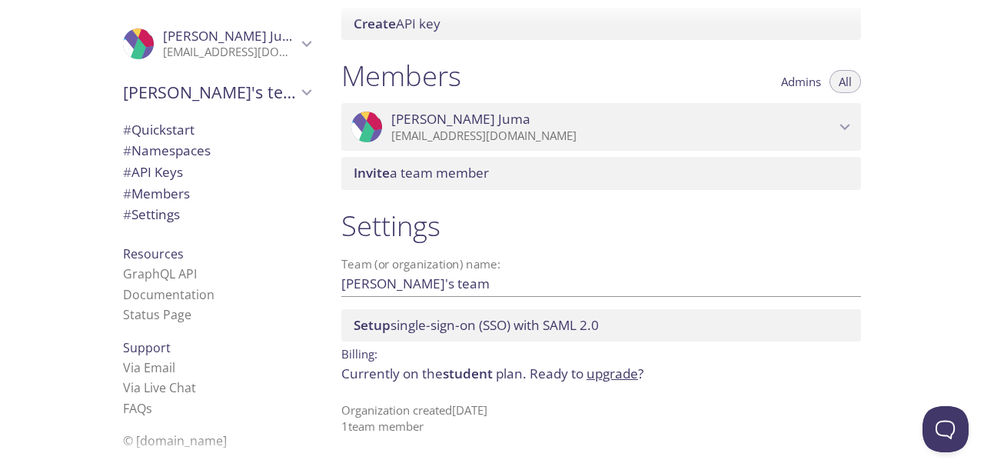
click at [798, 82] on span "Admins" at bounding box center [801, 82] width 40 height 0
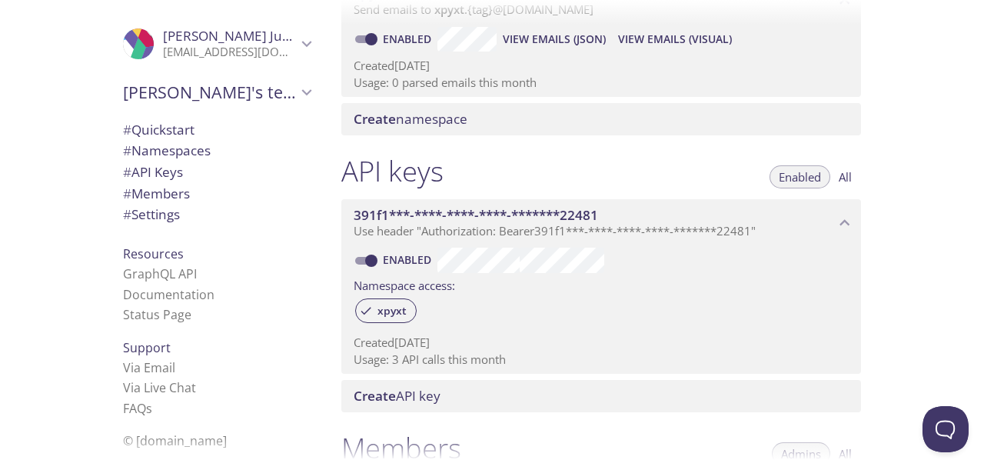
scroll to position [261, 0]
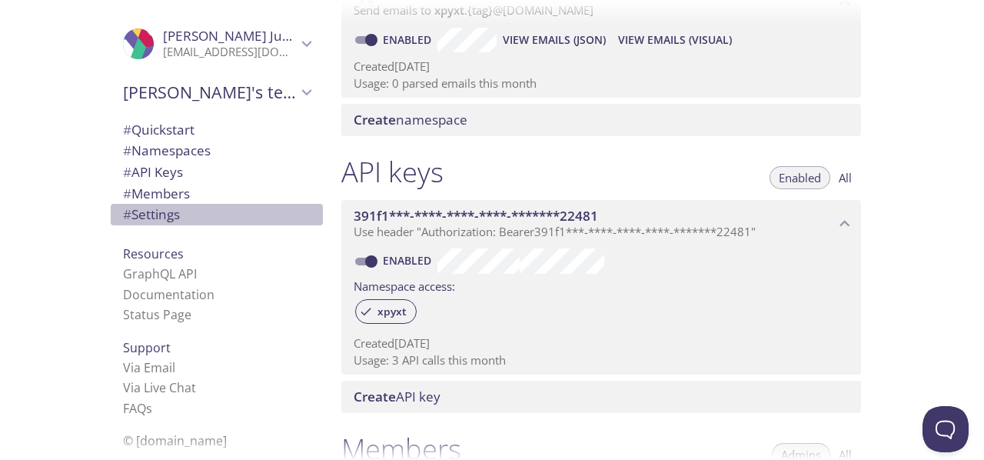
click at [181, 221] on span "# Settings" at bounding box center [217, 215] width 188 height 20
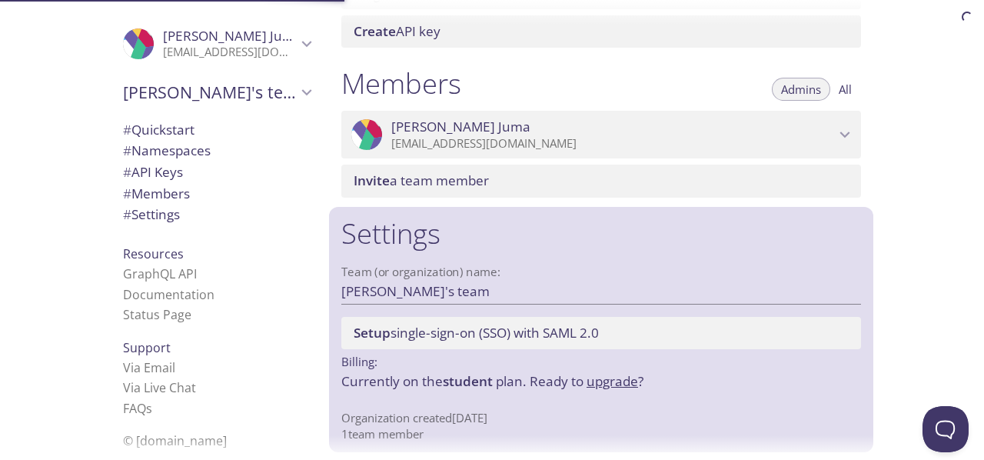
scroll to position [634, 0]
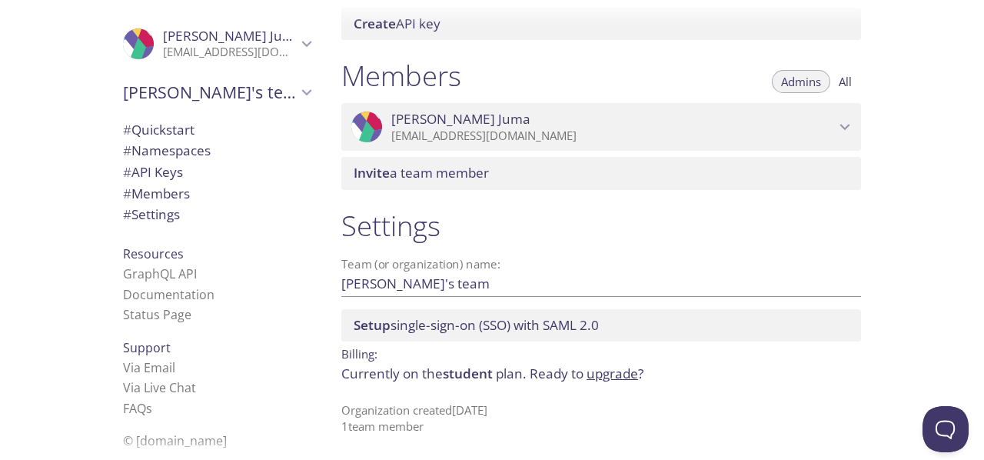
click at [140, 148] on span "# Namespaces" at bounding box center [167, 150] width 88 height 18
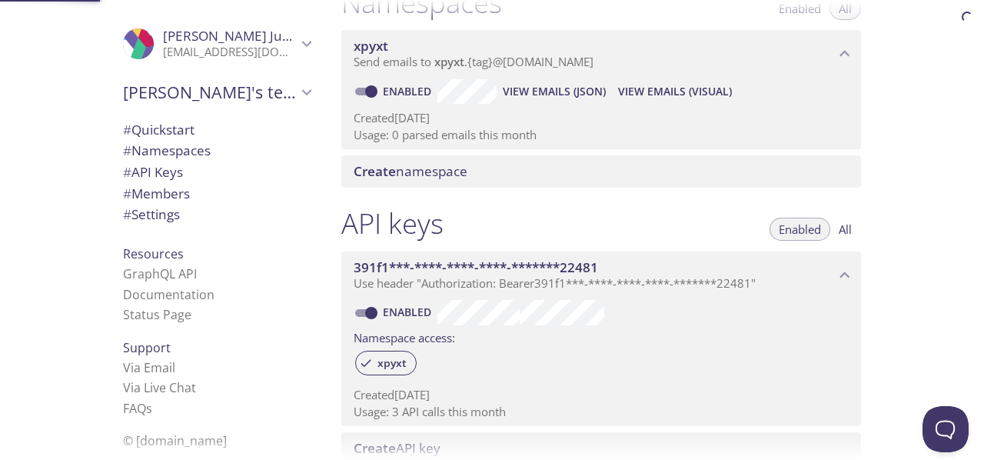
click at [138, 135] on span "# Quickstart" at bounding box center [159, 130] width 72 height 18
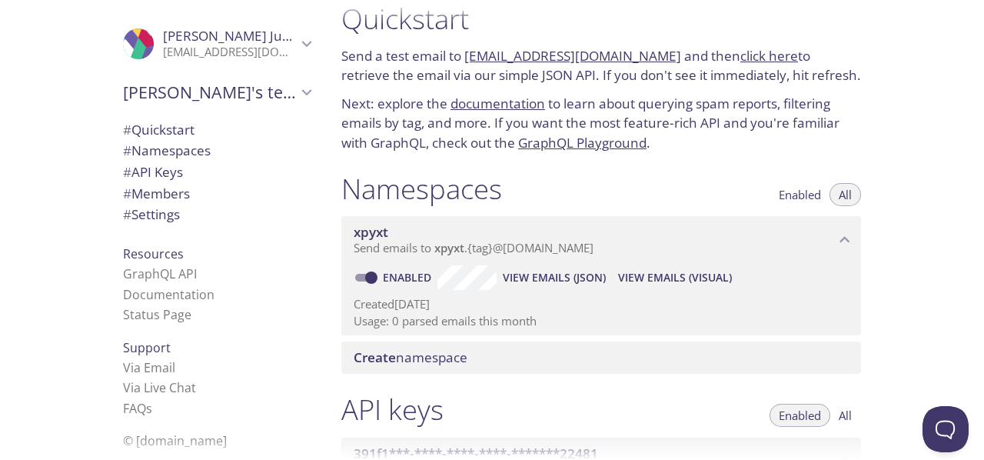
scroll to position [21, 0]
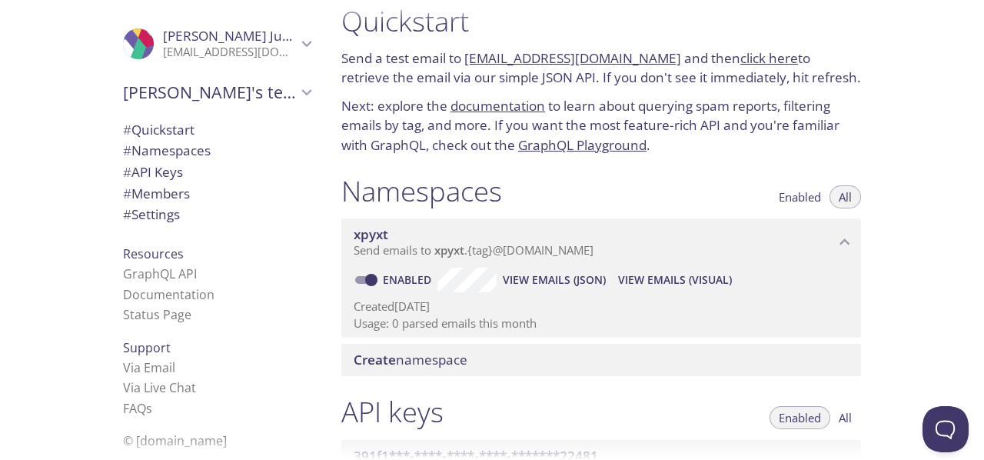
click at [567, 61] on link "[EMAIL_ADDRESS][DOMAIN_NAME]" at bounding box center [572, 58] width 217 height 18
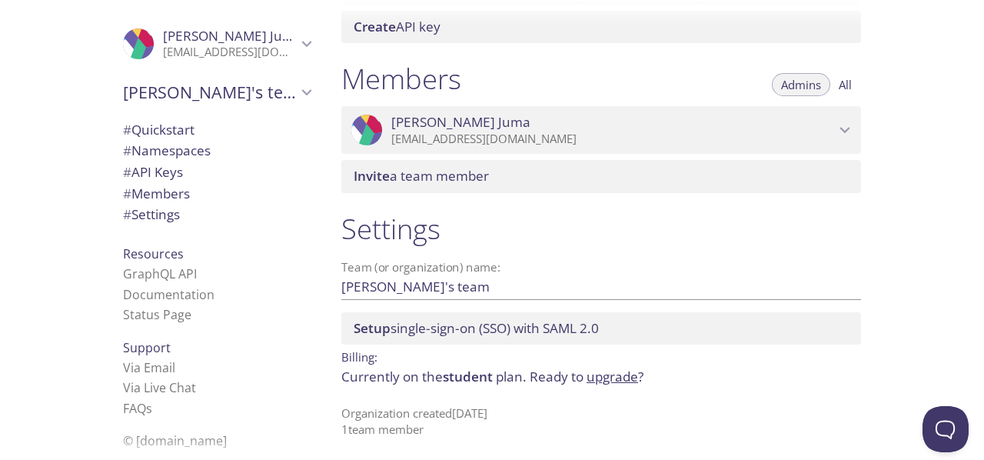
scroll to position [634, 0]
